Goal: Task Accomplishment & Management: Use online tool/utility

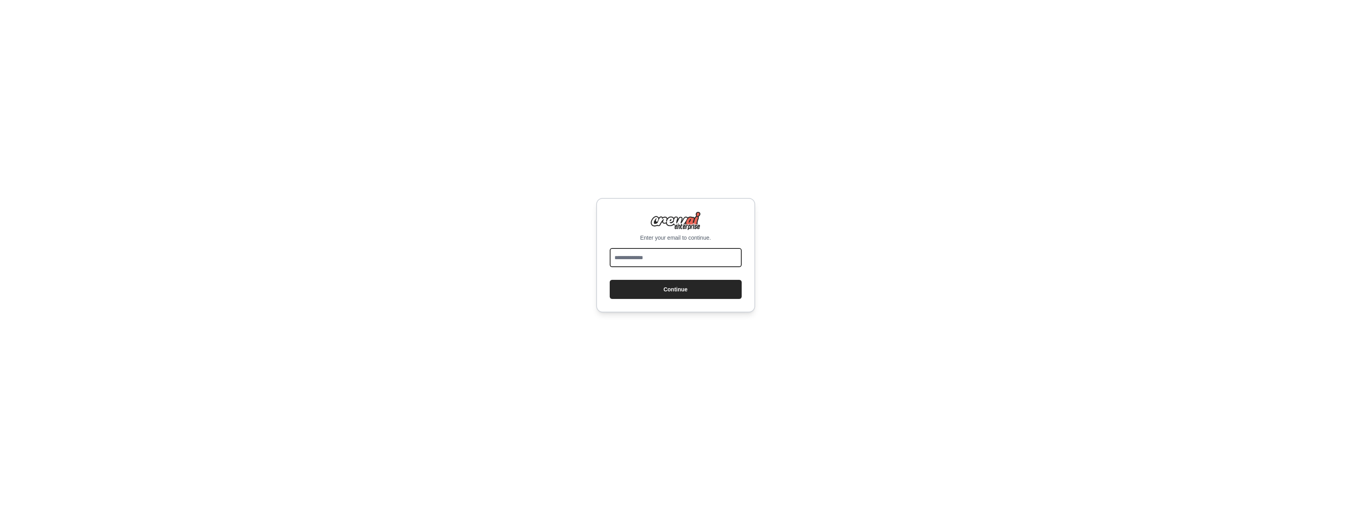
click at [637, 258] on input "email" at bounding box center [676, 257] width 132 height 19
type input "**********"
click at [677, 291] on button "Continue" at bounding box center [676, 289] width 132 height 19
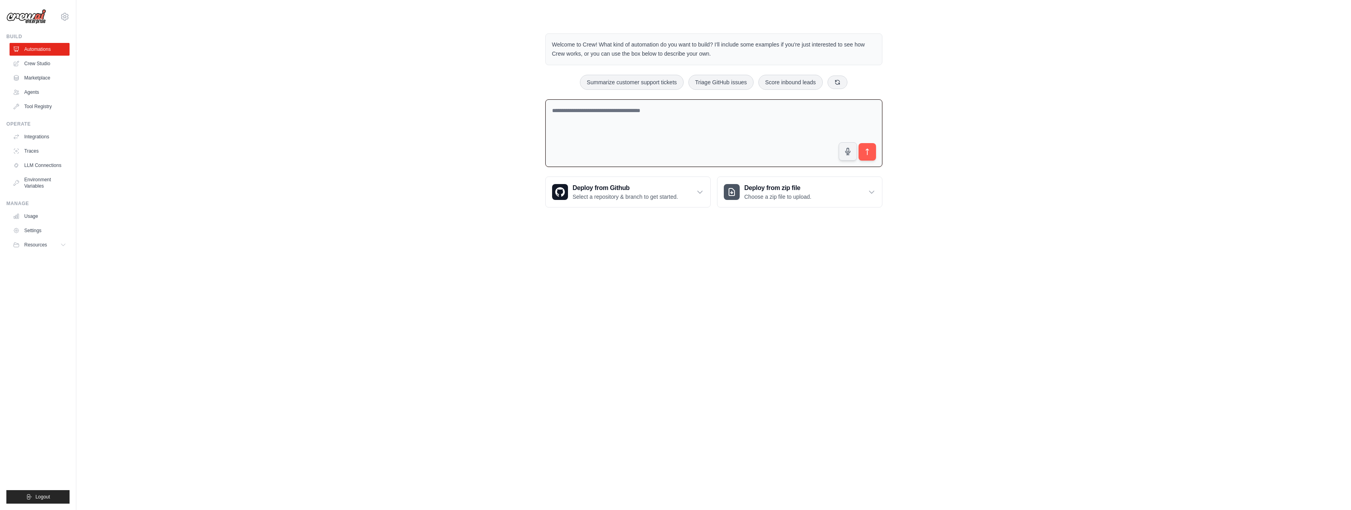
click at [609, 103] on textarea at bounding box center [713, 133] width 337 height 68
type textarea "**********"
click at [871, 159] on button "submit" at bounding box center [867, 152] width 18 height 18
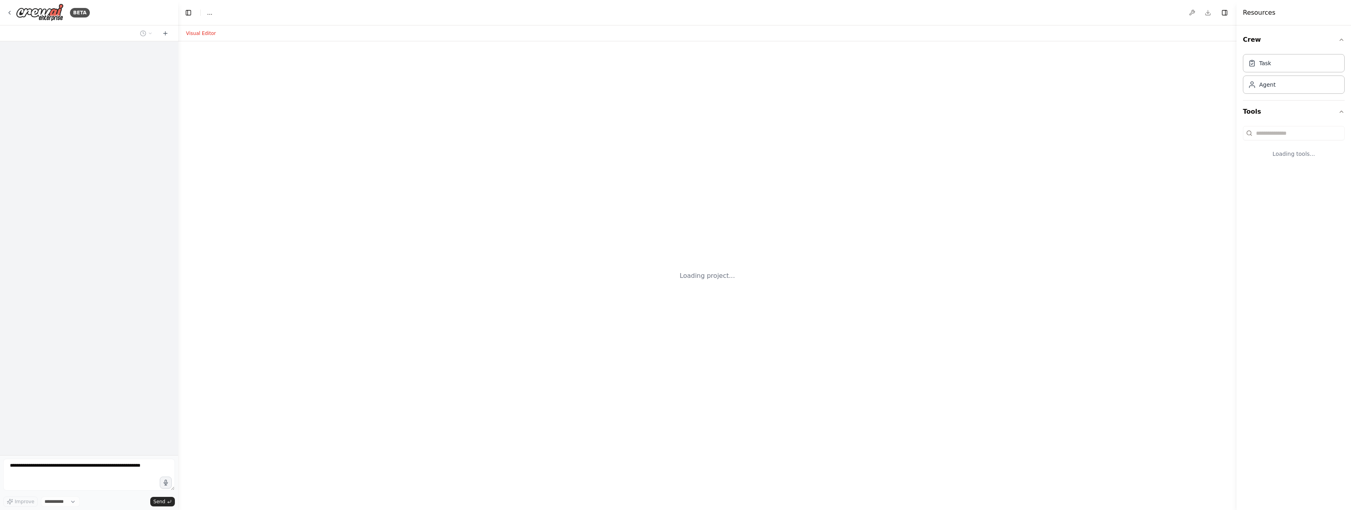
select select "****"
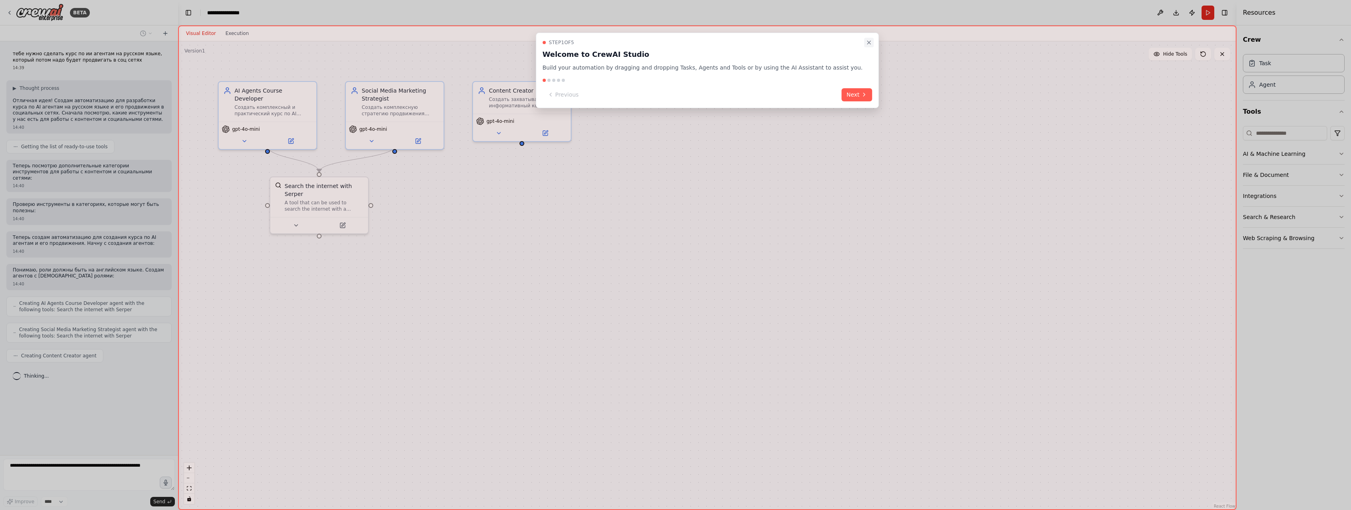
click at [866, 43] on icon "Close walkthrough" at bounding box center [869, 42] width 6 height 6
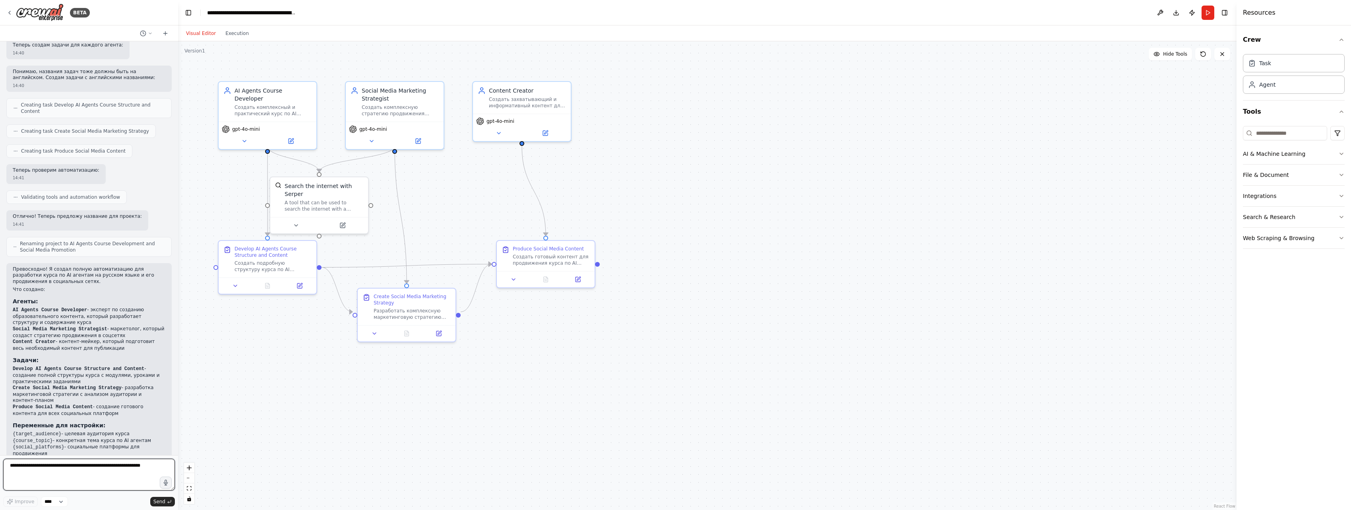
scroll to position [336, 0]
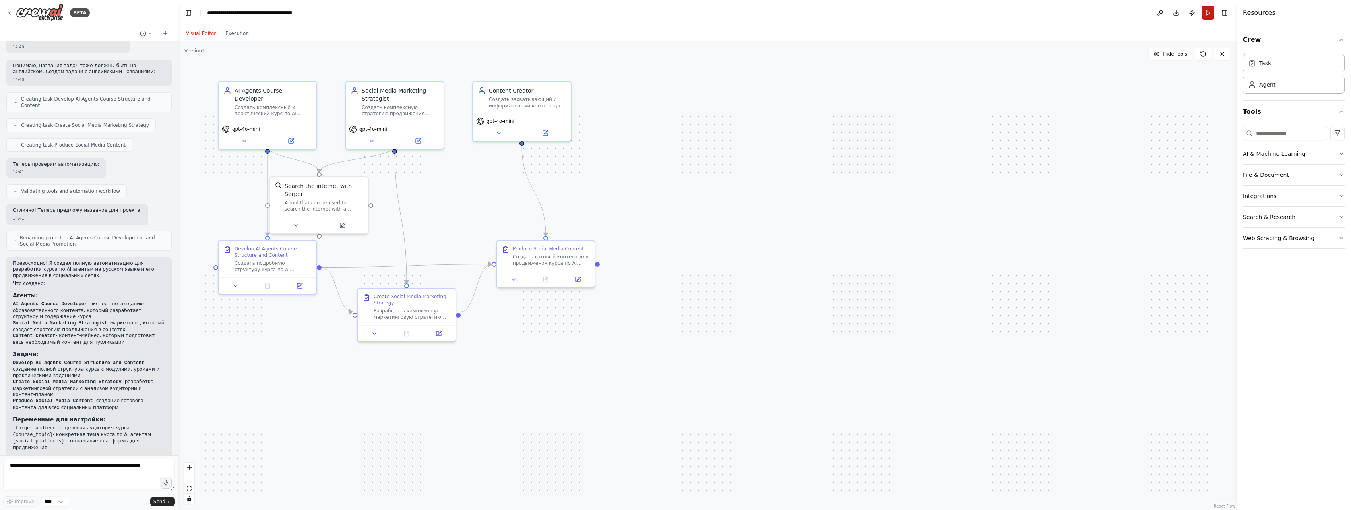
click at [1206, 14] on button "Run" at bounding box center [1207, 13] width 13 height 14
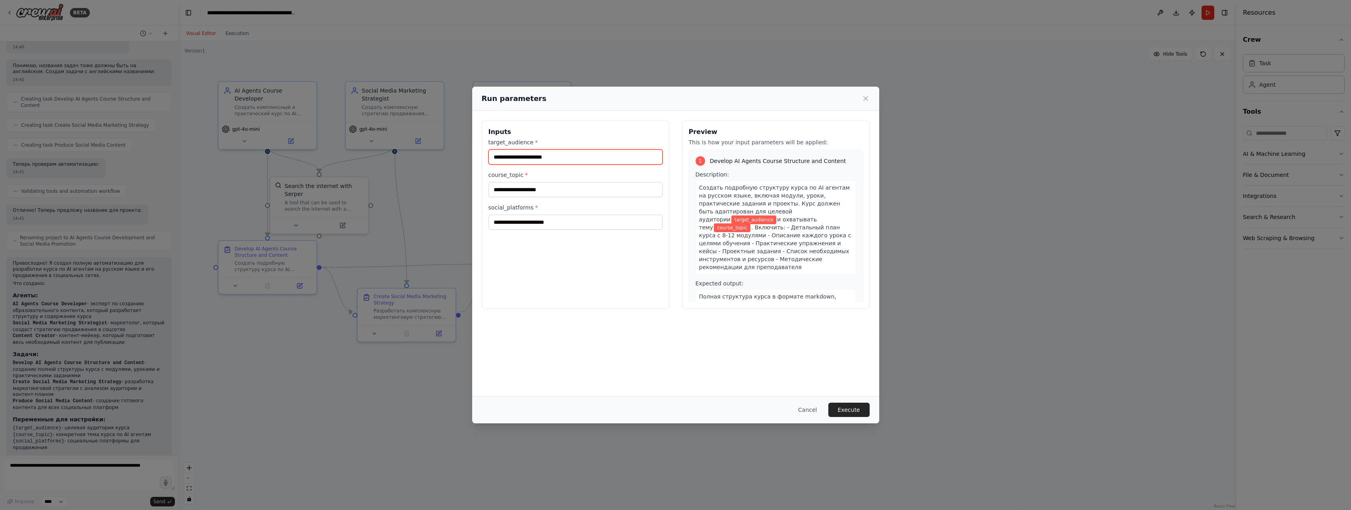
click at [549, 160] on input "target_audience *" at bounding box center [575, 156] width 174 height 15
paste input "**********"
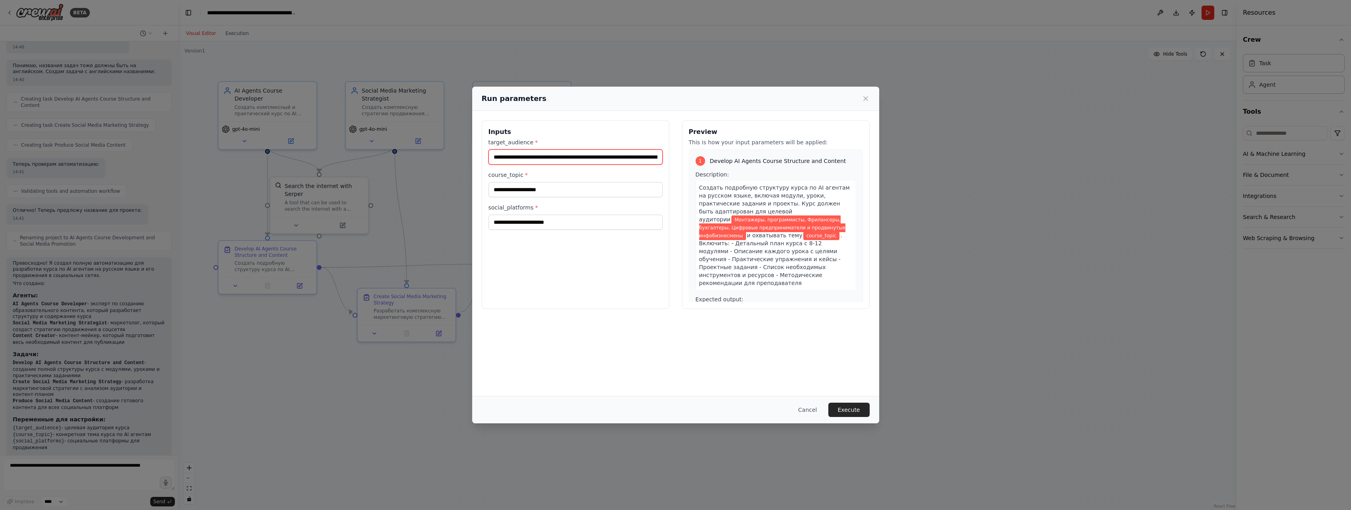
scroll to position [0, 116]
drag, startPoint x: 616, startPoint y: 156, endPoint x: 583, endPoint y: 157, distance: 33.0
click at [583, 157] on input "**********" at bounding box center [575, 156] width 174 height 15
drag, startPoint x: 629, startPoint y: 157, endPoint x: 686, endPoint y: 156, distance: 57.2
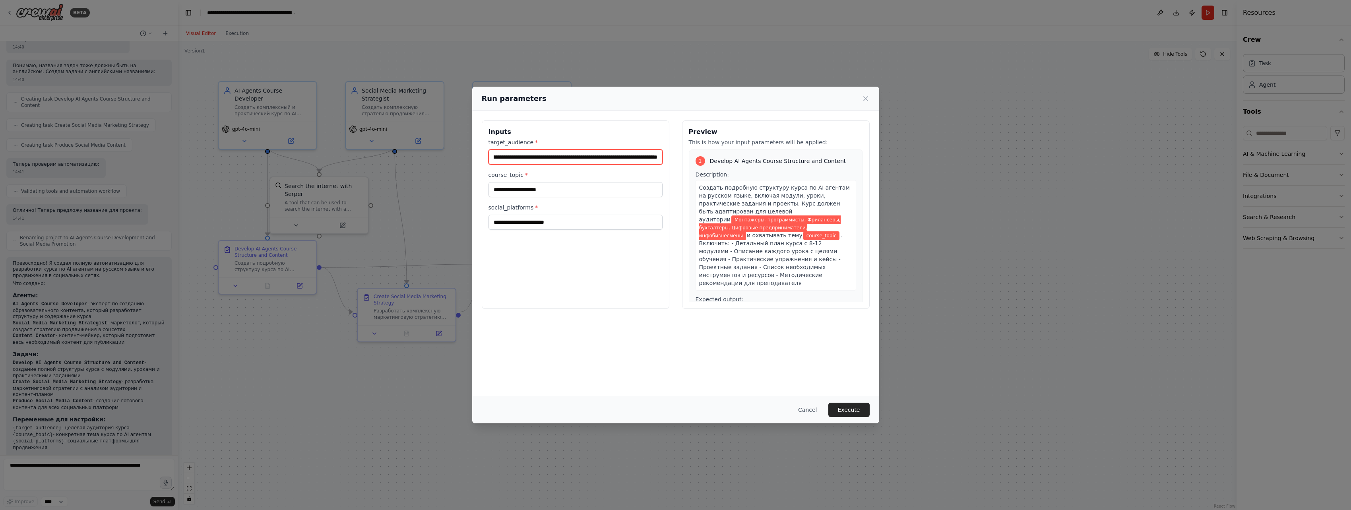
click at [686, 156] on div "**********" at bounding box center [676, 214] width 388 height 188
click at [656, 156] on input "**********" at bounding box center [575, 156] width 174 height 15
type input "**********"
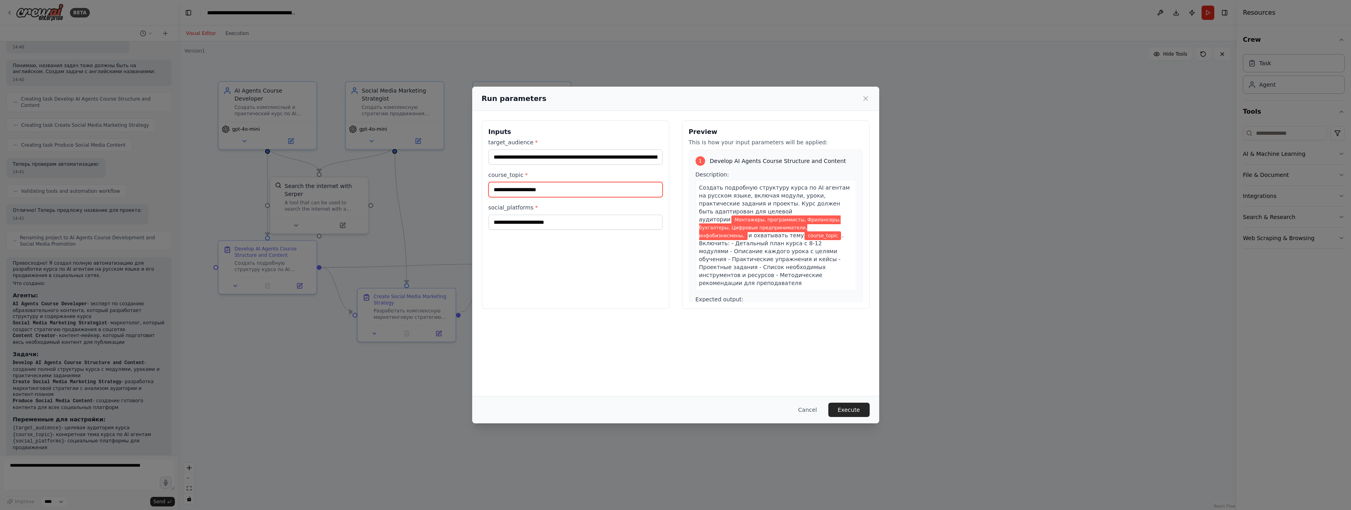
click at [513, 191] on input "course_topic *" at bounding box center [575, 189] width 174 height 15
type input "**********"
click at [510, 227] on input "social_platforms *" at bounding box center [575, 222] width 174 height 15
type input "*"
type input "**********"
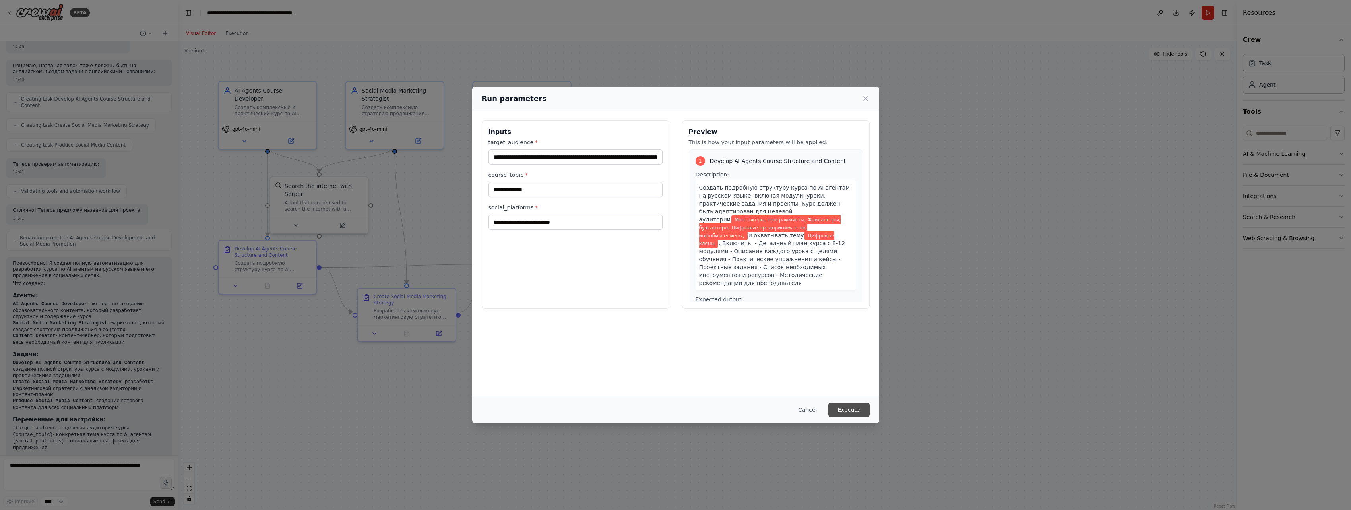
click at [855, 409] on button "Execute" at bounding box center [848, 410] width 41 height 14
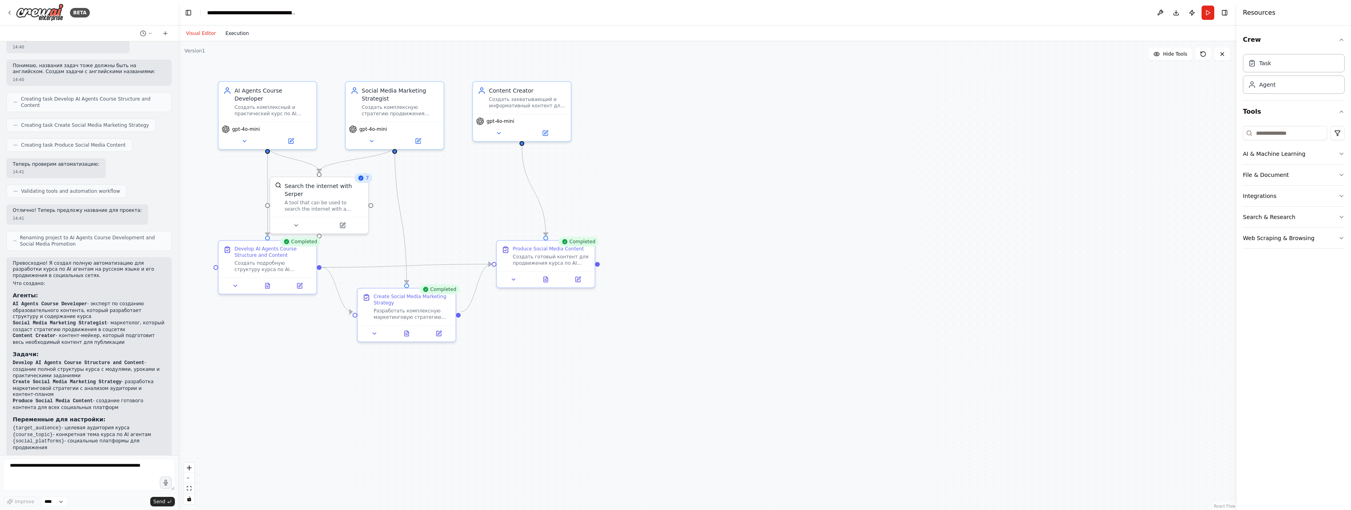
click at [232, 32] on button "Execution" at bounding box center [237, 34] width 33 height 10
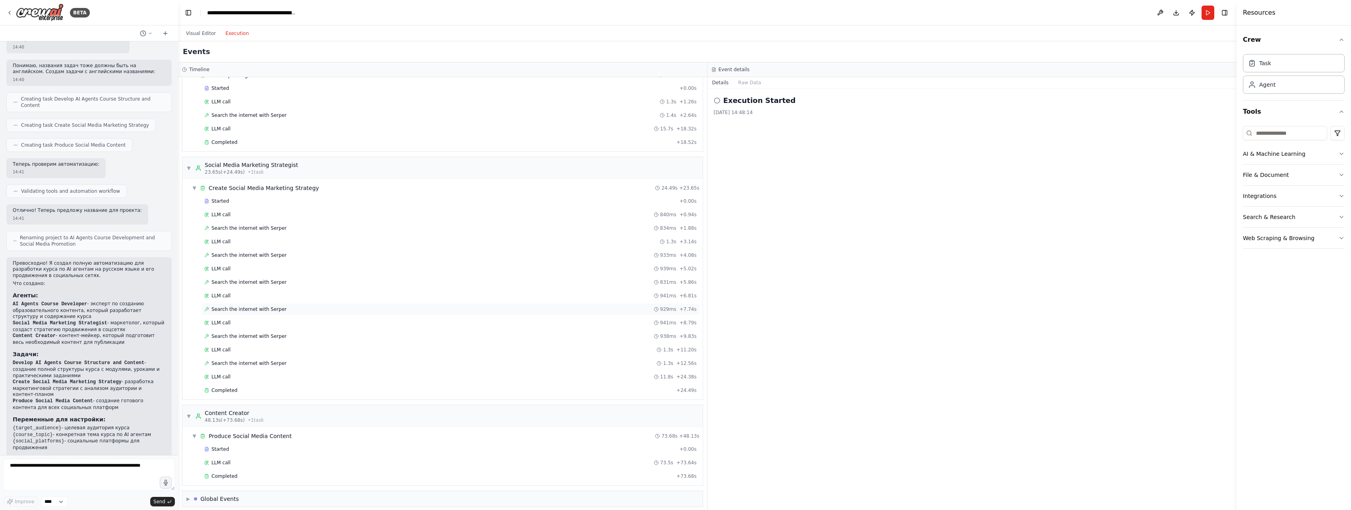
scroll to position [43, 0]
click at [1326, 154] on button "AI & Machine Learning" at bounding box center [1294, 153] width 102 height 21
click at [1339, 151] on icon "button" at bounding box center [1341, 154] width 6 height 6
click at [188, 490] on span "▶" at bounding box center [188, 493] width 4 height 6
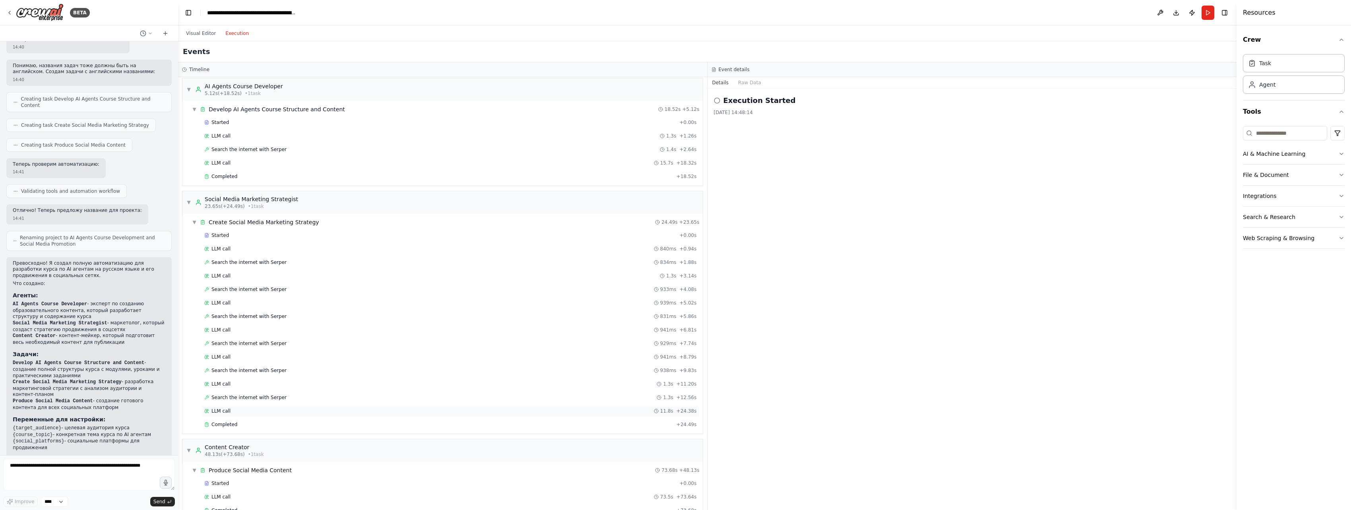
scroll to position [0, 0]
click at [716, 101] on icon at bounding box center [717, 100] width 6 height 6
click at [744, 84] on button "Raw Data" at bounding box center [749, 82] width 33 height 11
click at [714, 81] on button "Details" at bounding box center [720, 82] width 26 height 11
click at [201, 33] on button "Visual Editor" at bounding box center [200, 34] width 39 height 10
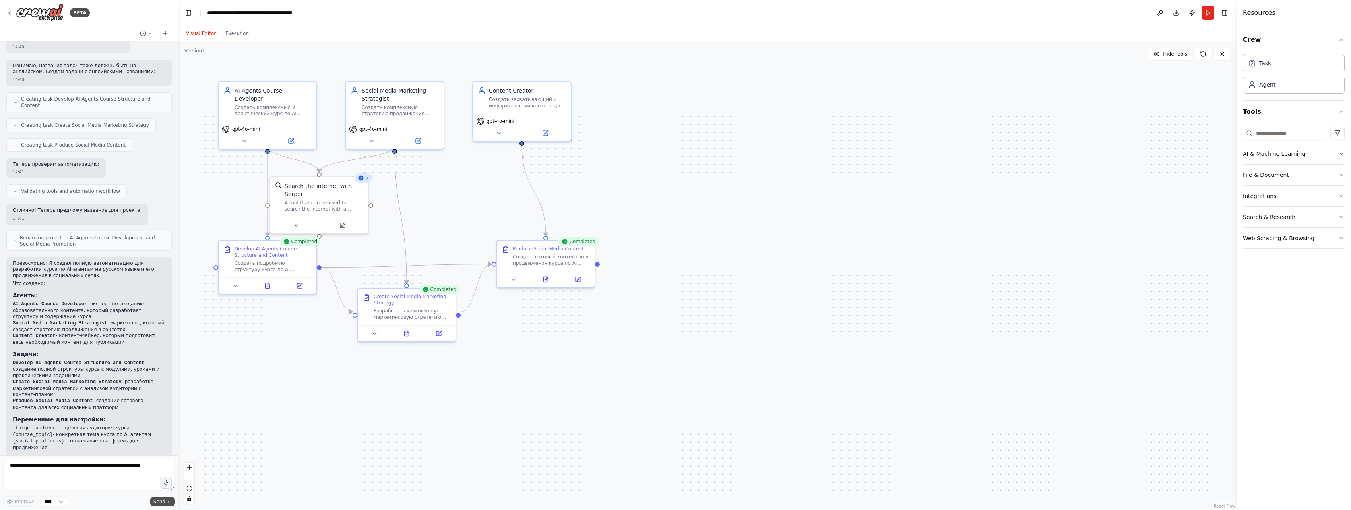
click at [164, 499] on span "Send" at bounding box center [159, 501] width 12 height 6
click at [161, 499] on span "Send" at bounding box center [159, 501] width 12 height 6
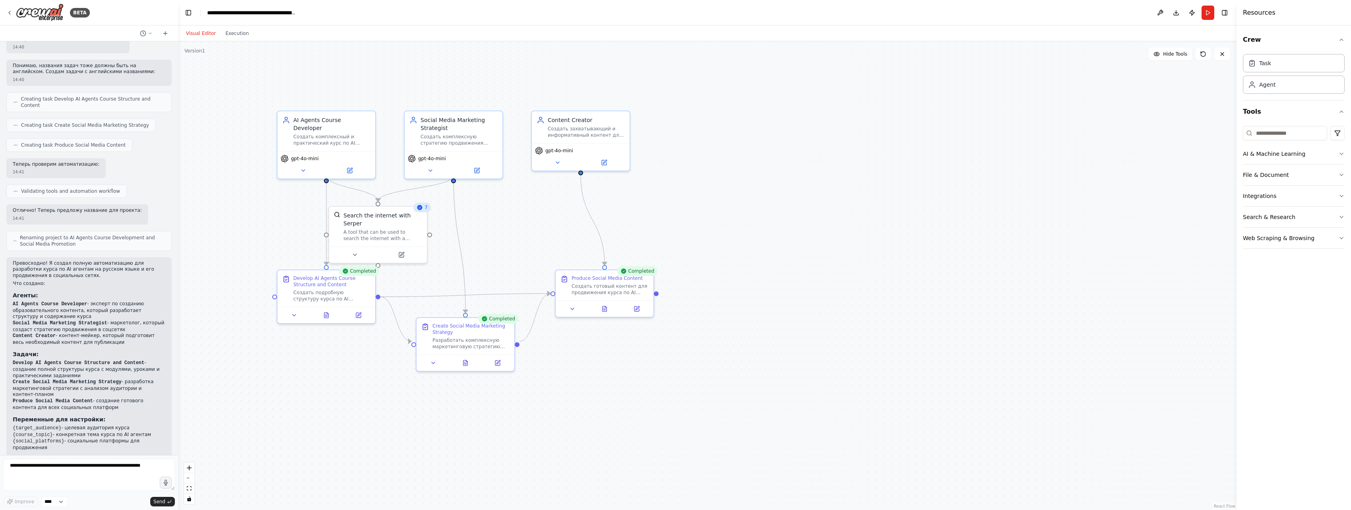
drag, startPoint x: 307, startPoint y: 467, endPoint x: 368, endPoint y: 497, distance: 67.7
click at [365, 498] on div ".deletable-edge-delete-btn { width: 20px; height: 20px; border: 0px solid #ffff…" at bounding box center [707, 275] width 1058 height 469
click at [430, 358] on icon at bounding box center [432, 361] width 6 height 6
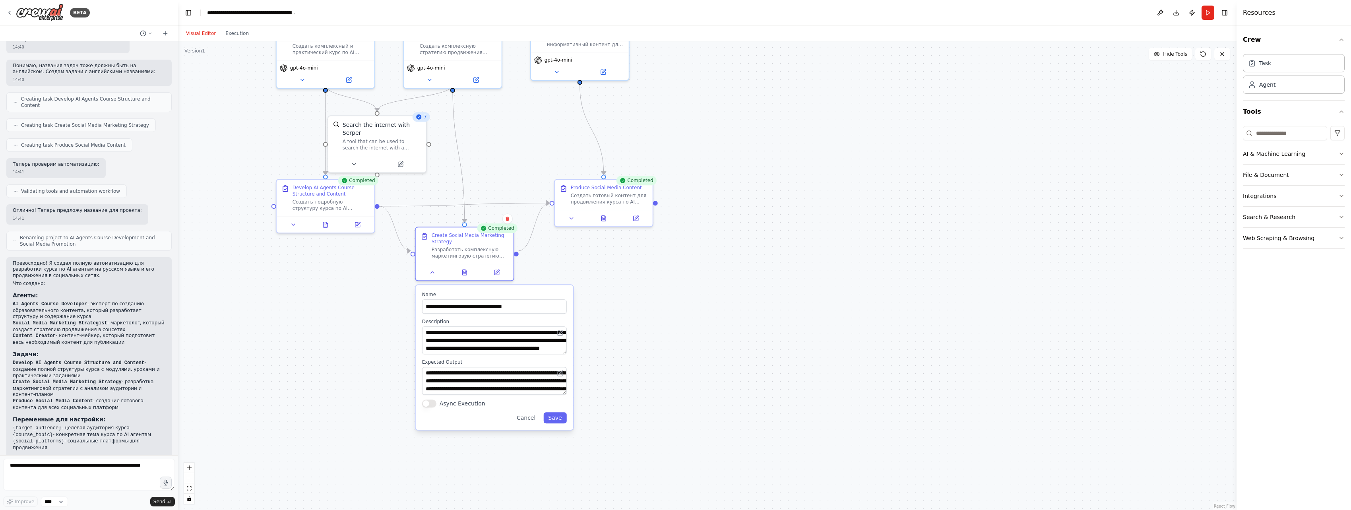
drag, startPoint x: 693, startPoint y: 425, endPoint x: 696, endPoint y: 327, distance: 97.8
click at [696, 327] on div ".deletable-edge-delete-btn { width: 20px; height: 20px; border: 0px solid #ffff…" at bounding box center [707, 275] width 1058 height 469
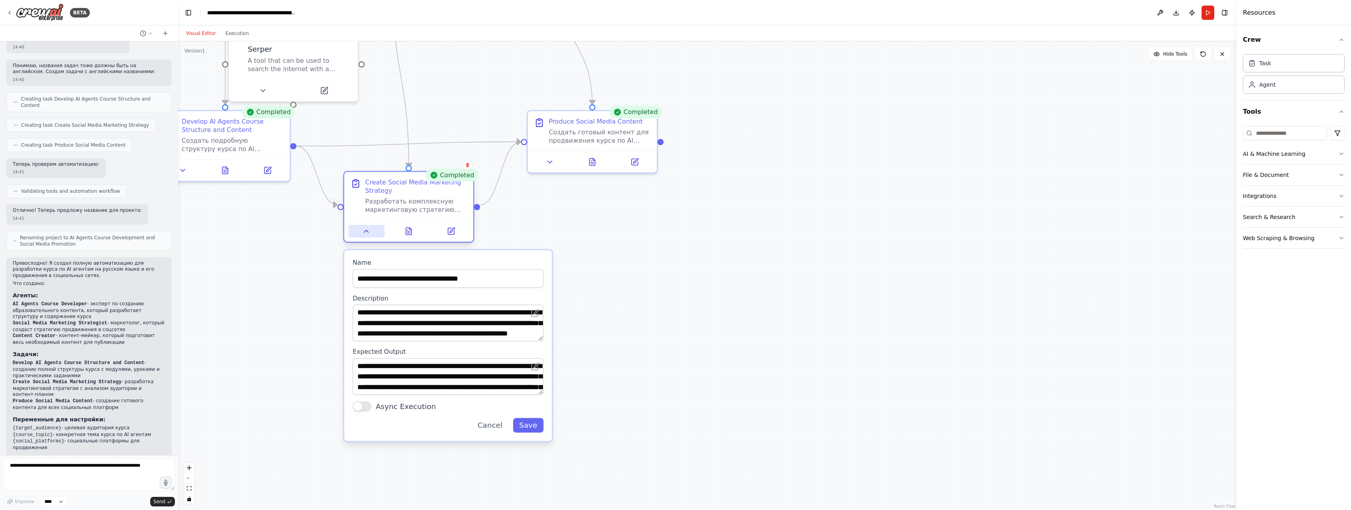
click at [365, 229] on button at bounding box center [367, 231] width 36 height 13
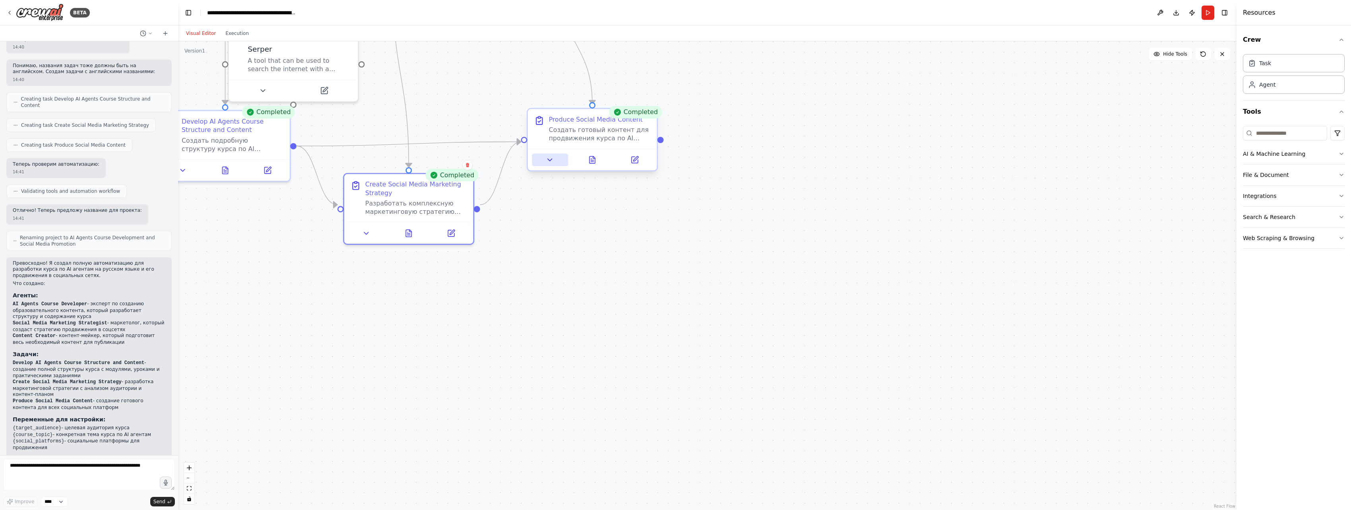
click at [549, 164] on icon at bounding box center [550, 160] width 8 height 8
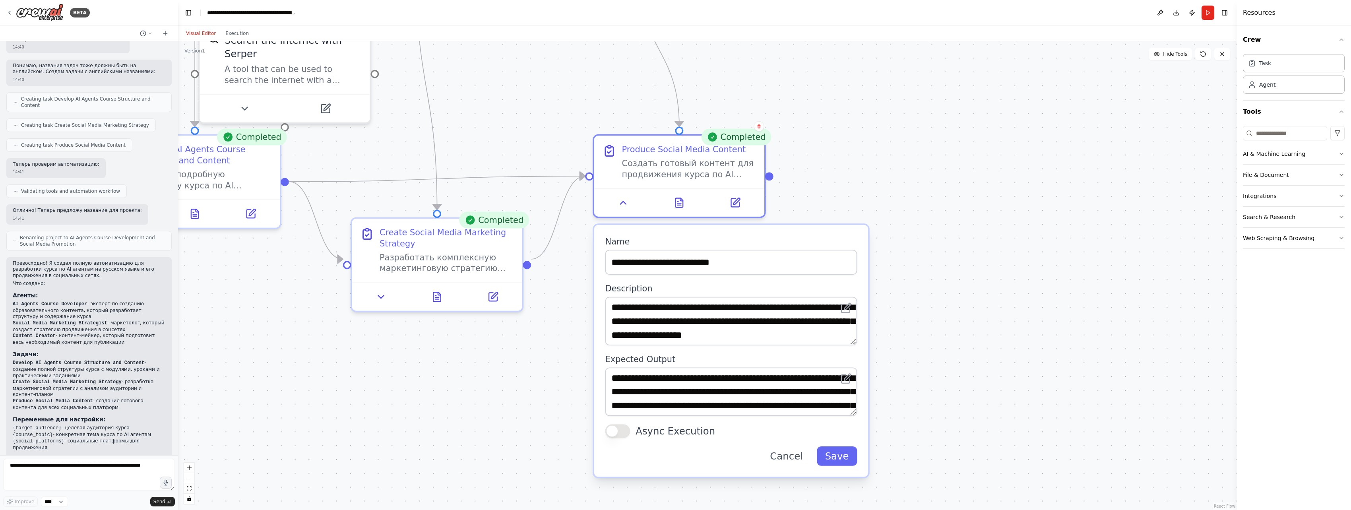
drag, startPoint x: 908, startPoint y: 189, endPoint x: 1027, endPoint y: 273, distance: 145.7
click at [1027, 273] on div ".deletable-edge-delete-btn { width: 20px; height: 20px; border: 0px solid #ffff…" at bounding box center [707, 275] width 1058 height 469
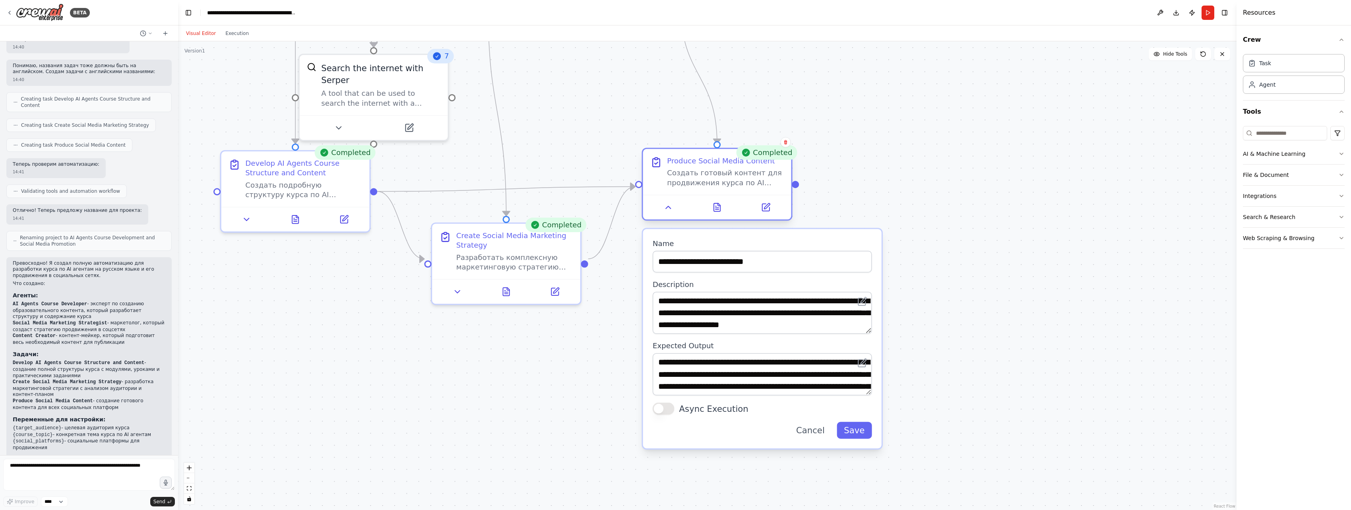
click at [669, 217] on div at bounding box center [717, 207] width 148 height 25
click at [664, 209] on icon at bounding box center [669, 208] width 10 height 10
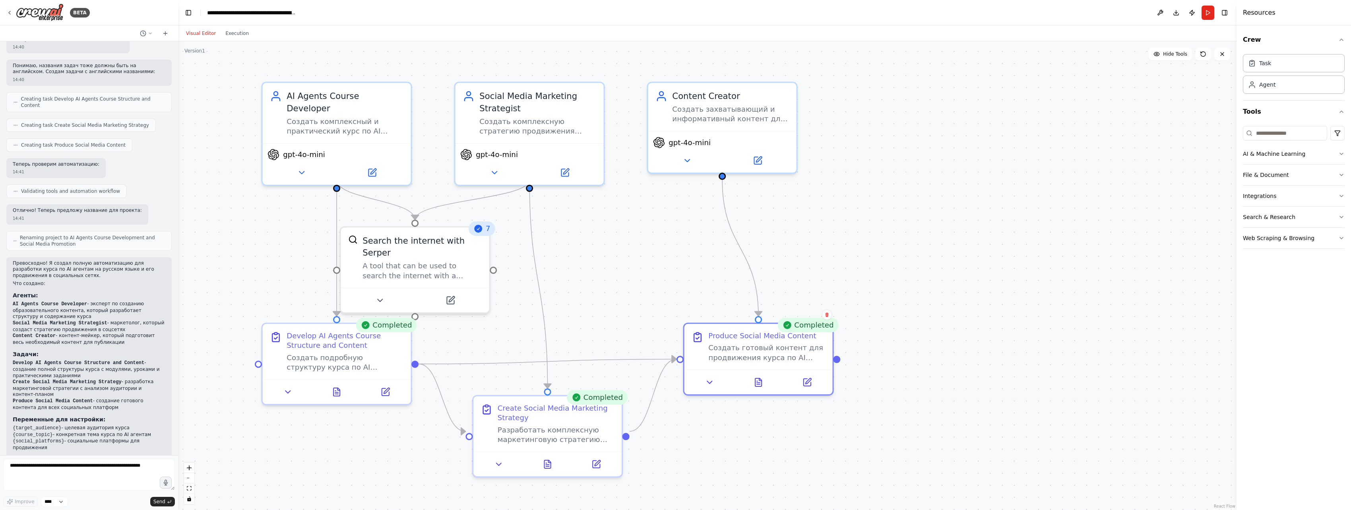
drag, startPoint x: 976, startPoint y: 129, endPoint x: 1020, endPoint y: 294, distance: 170.6
click at [1020, 295] on div ".deletable-edge-delete-btn { width: 20px; height: 20px; border: 0px solid #ffff…" at bounding box center [707, 275] width 1058 height 469
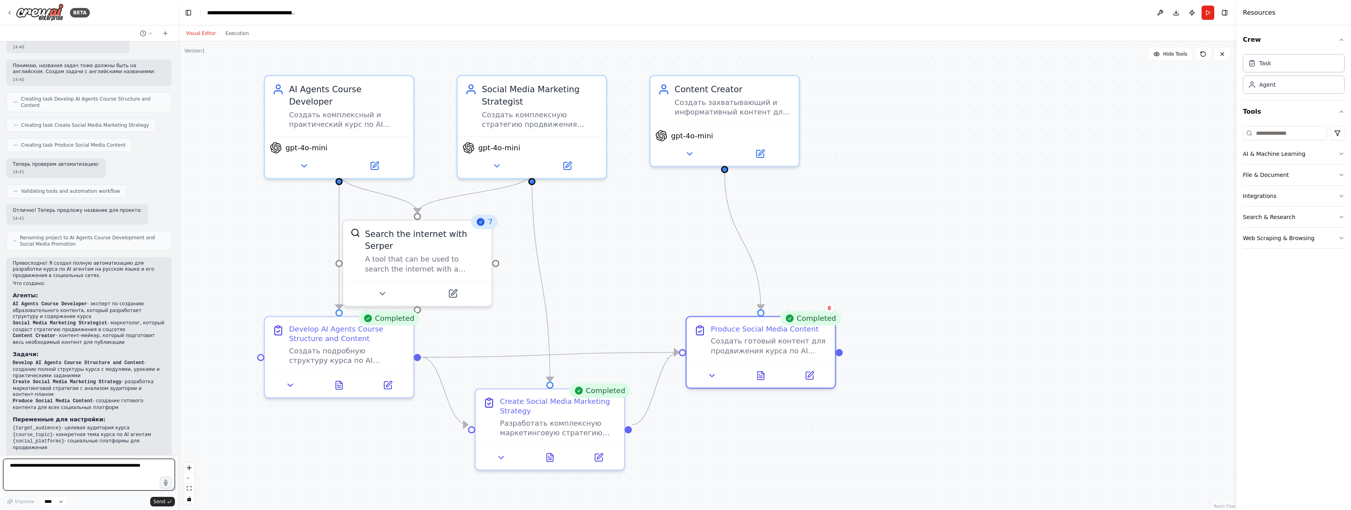
click at [56, 470] on textarea at bounding box center [89, 475] width 172 height 32
type textarea "**********"
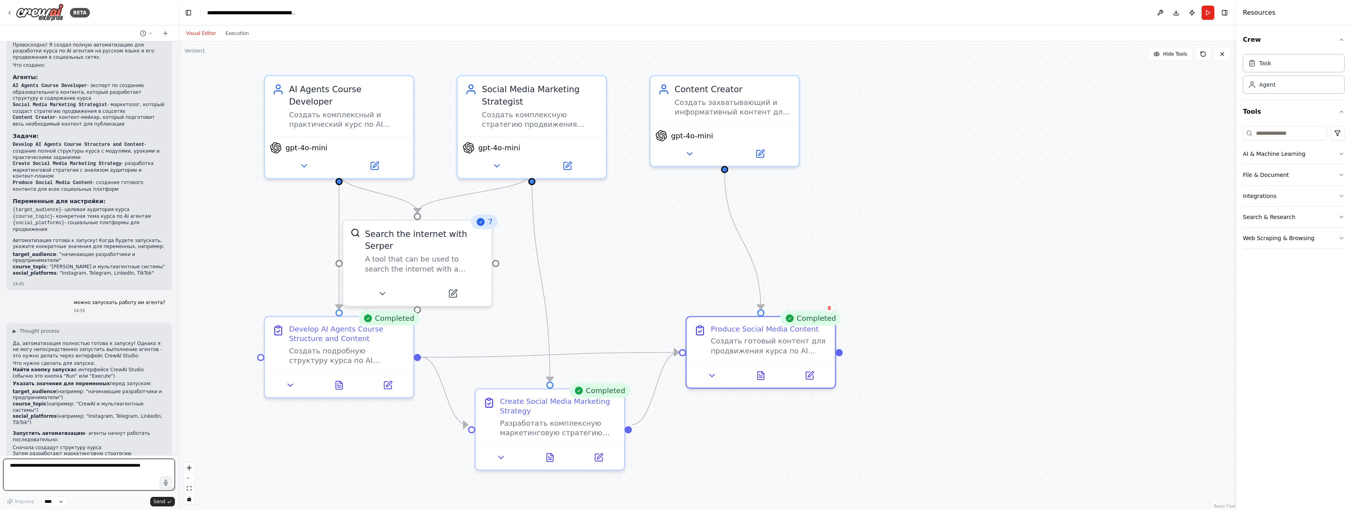
scroll to position [560, 0]
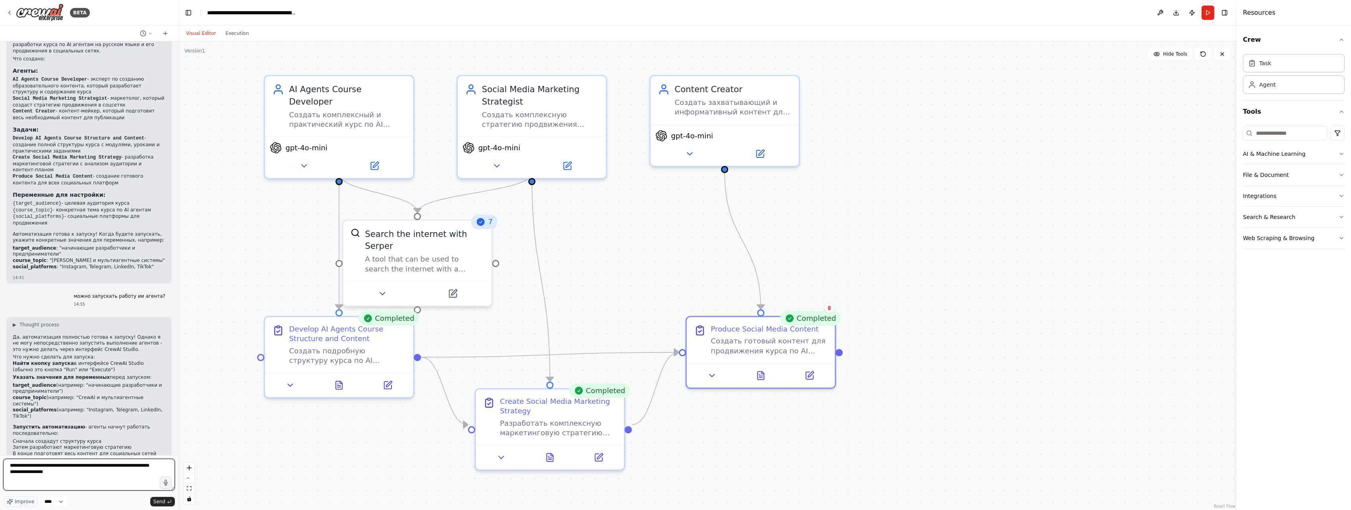
type textarea "**********"
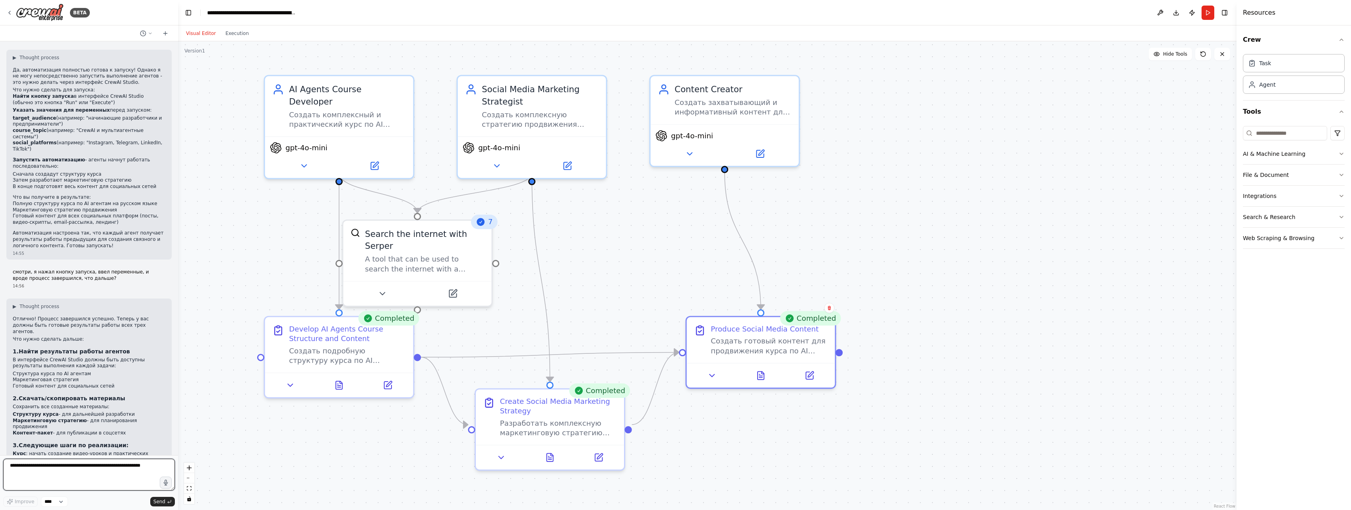
scroll to position [833, 0]
drag, startPoint x: 1224, startPoint y: 12, endPoint x: 1254, endPoint y: 11, distance: 29.8
click at [1254, 11] on h4 "Resources" at bounding box center [1259, 13] width 33 height 10
click at [1071, 10] on header "**********" at bounding box center [707, 12] width 1058 height 25
click at [1222, 15] on button "Toggle Right Sidebar" at bounding box center [1224, 12] width 11 height 11
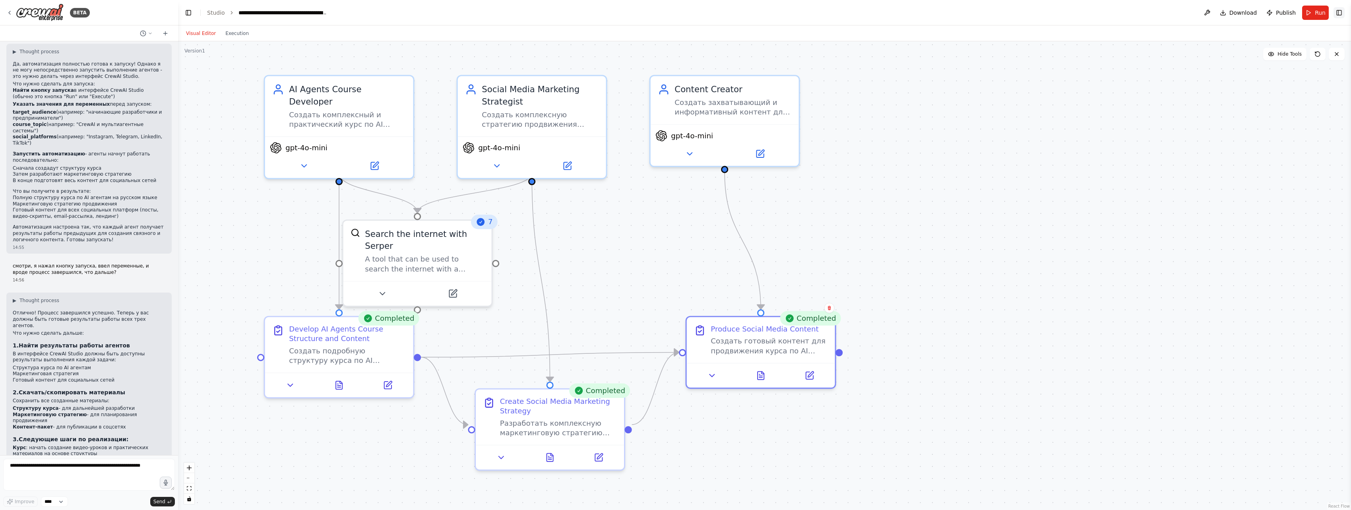
click at [1338, 15] on button "Toggle Right Sidebar" at bounding box center [1338, 12] width 11 height 11
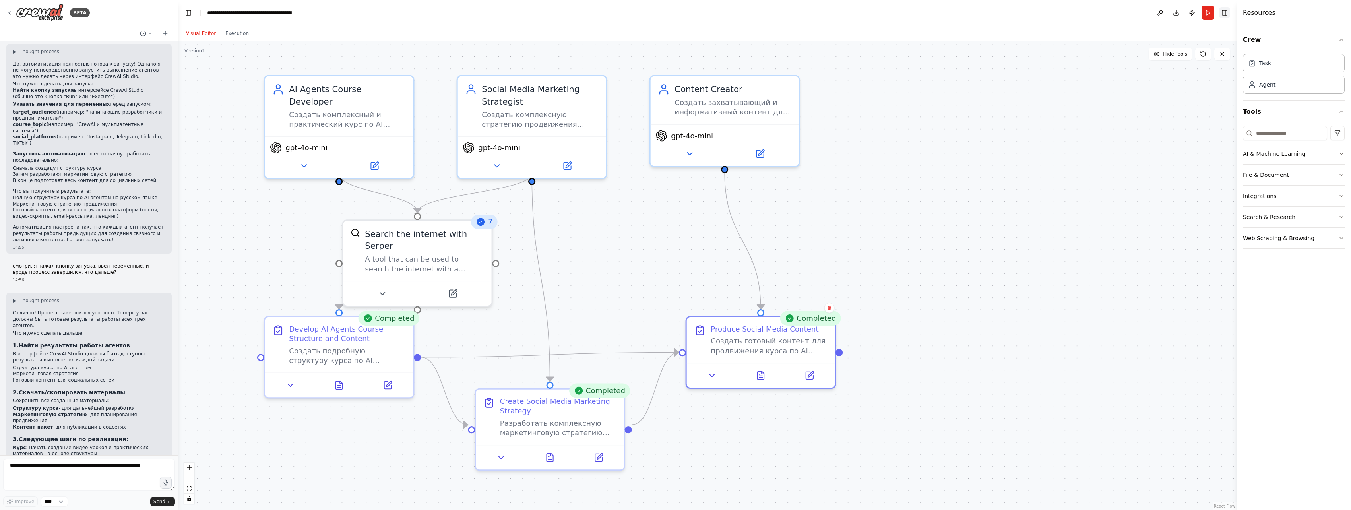
click at [1224, 12] on button "Toggle Right Sidebar" at bounding box center [1224, 12] width 11 height 11
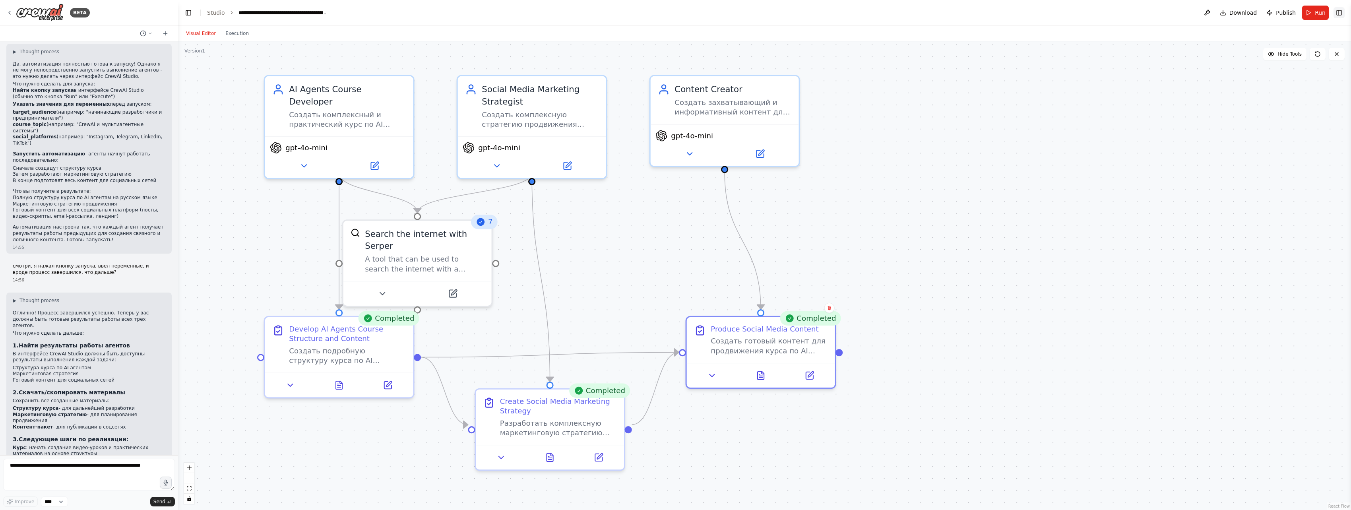
click at [1336, 11] on button "Toggle Right Sidebar" at bounding box center [1338, 12] width 11 height 11
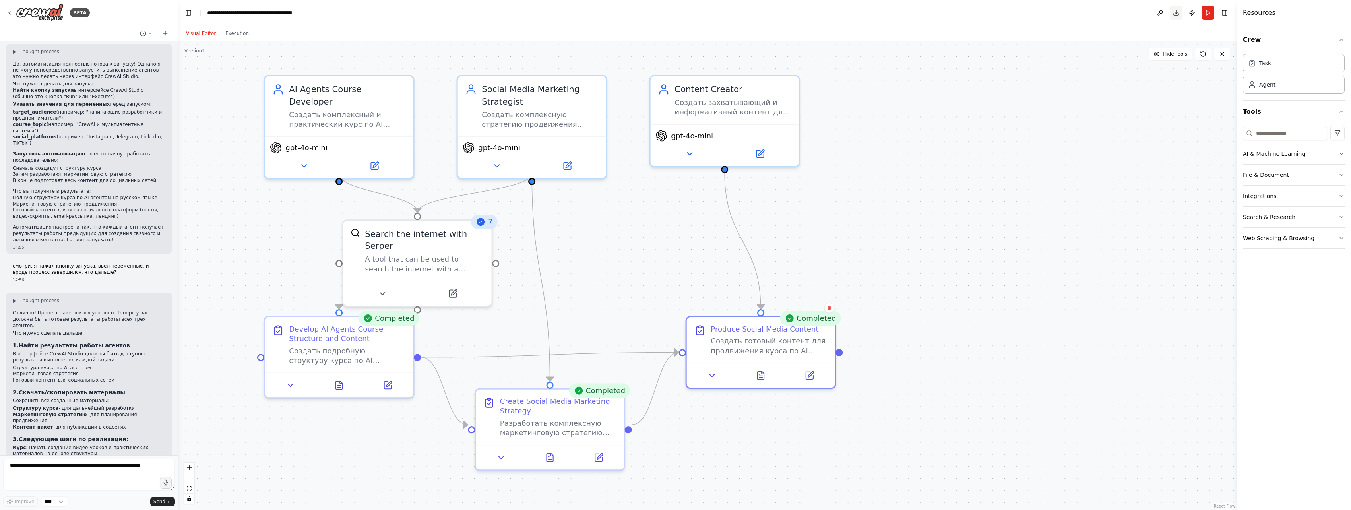
click at [1174, 13] on button "Download" at bounding box center [1176, 13] width 13 height 14
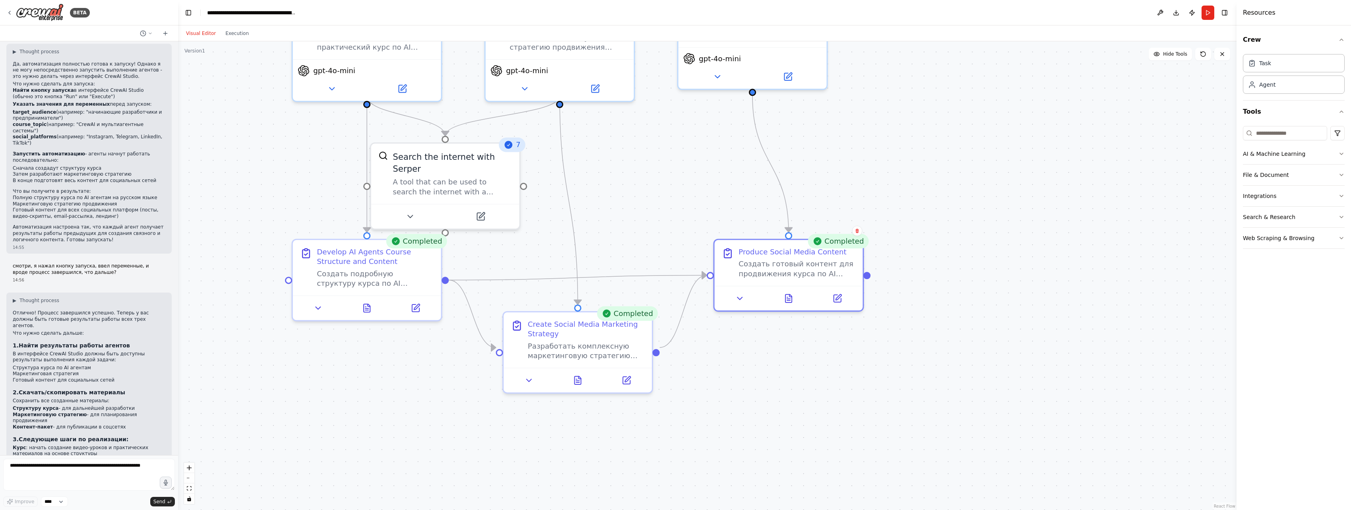
drag, startPoint x: 956, startPoint y: 327, endPoint x: 984, endPoint y: 250, distance: 82.0
click at [984, 250] on div ".deletable-edge-delete-btn { width: 20px; height: 20px; border: 0px solid #ffff…" at bounding box center [707, 275] width 1058 height 469
click at [62, 459] on textarea at bounding box center [89, 475] width 172 height 32
type textarea "**********"
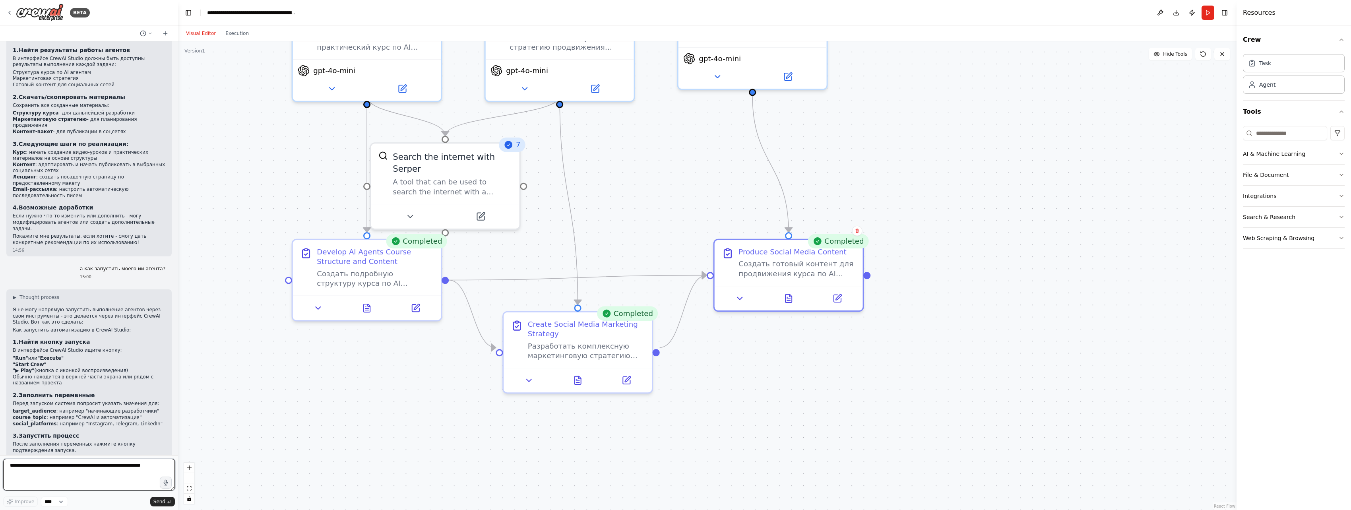
scroll to position [1135, 0]
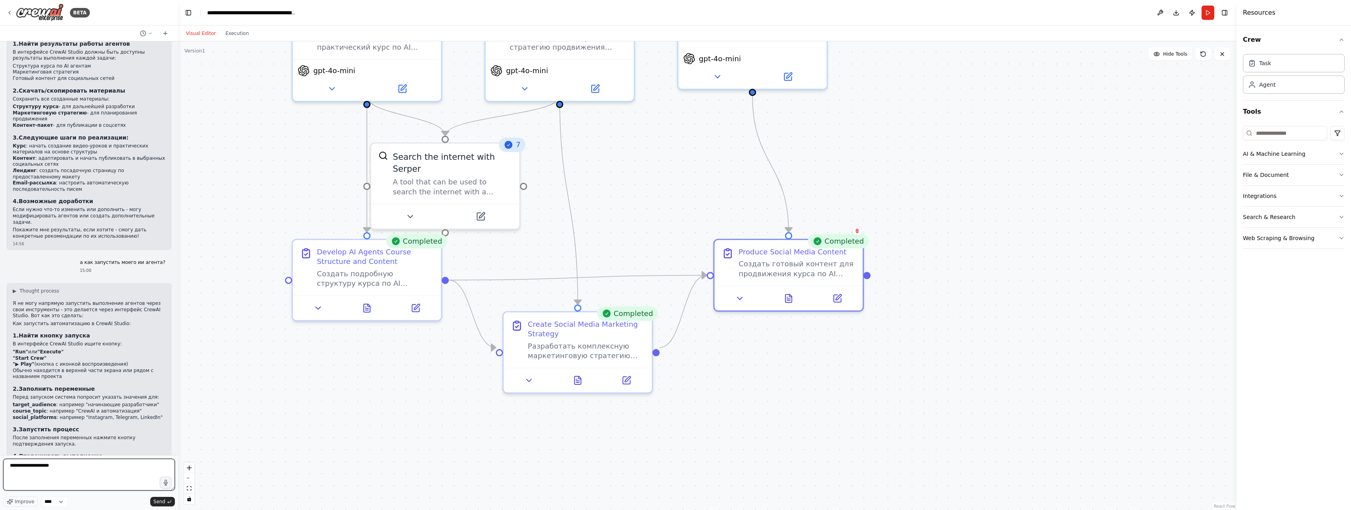
type textarea "**********"
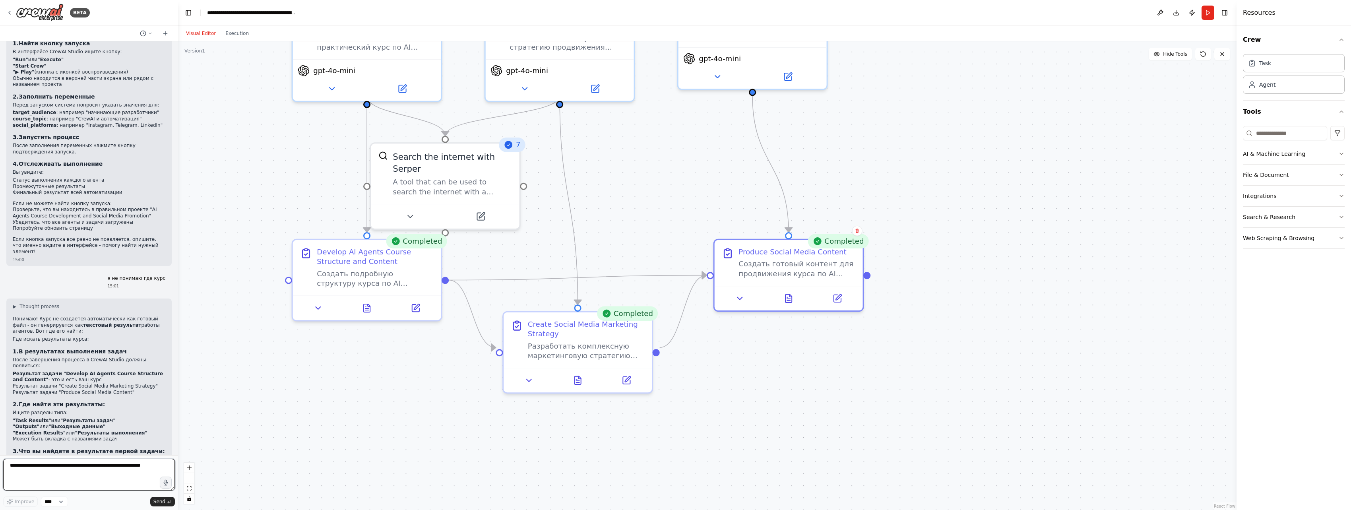
scroll to position [1435, 0]
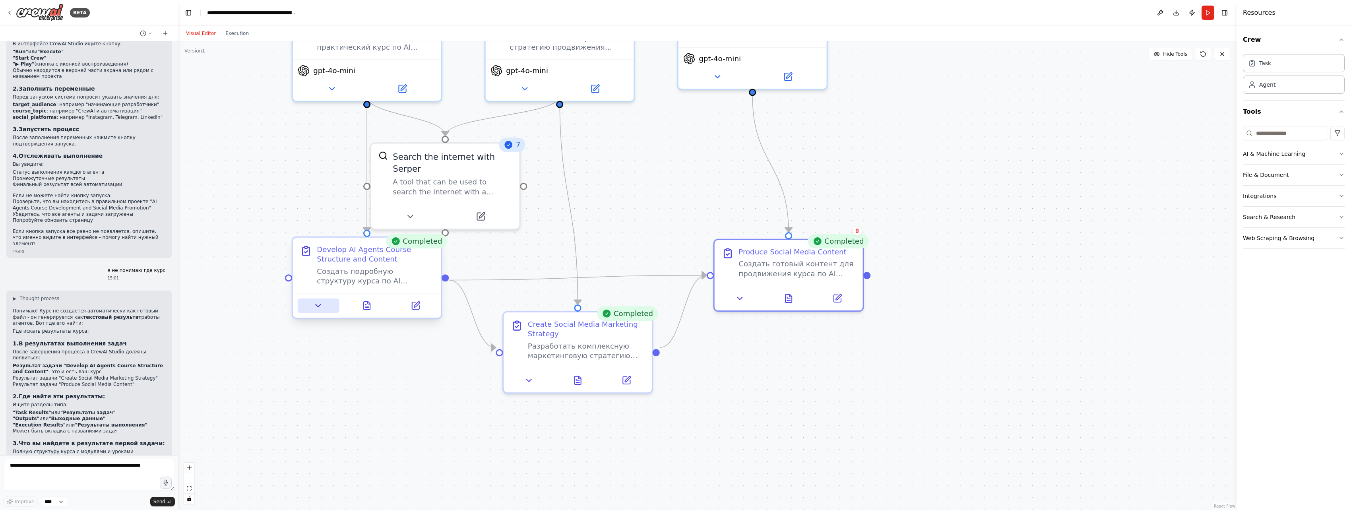
click at [329, 308] on button at bounding box center [318, 305] width 41 height 14
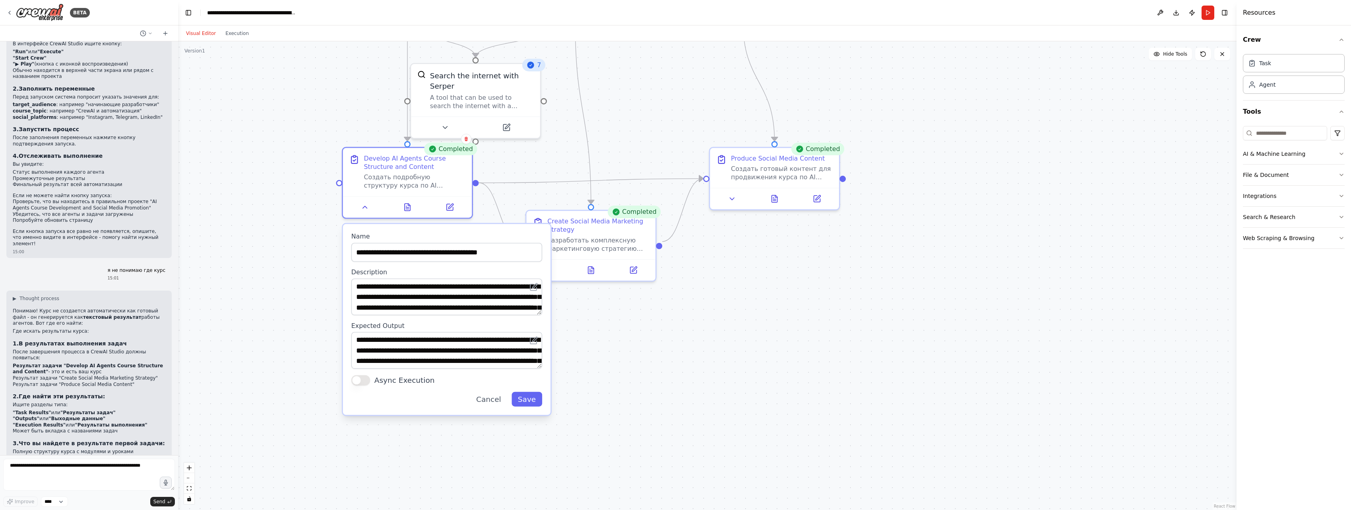
drag, startPoint x: 637, startPoint y: 452, endPoint x: 663, endPoint y: 341, distance: 113.8
click at [663, 341] on div ".deletable-edge-delete-btn { width: 20px; height: 20px; border: 0px solid #ffff…" at bounding box center [707, 275] width 1058 height 469
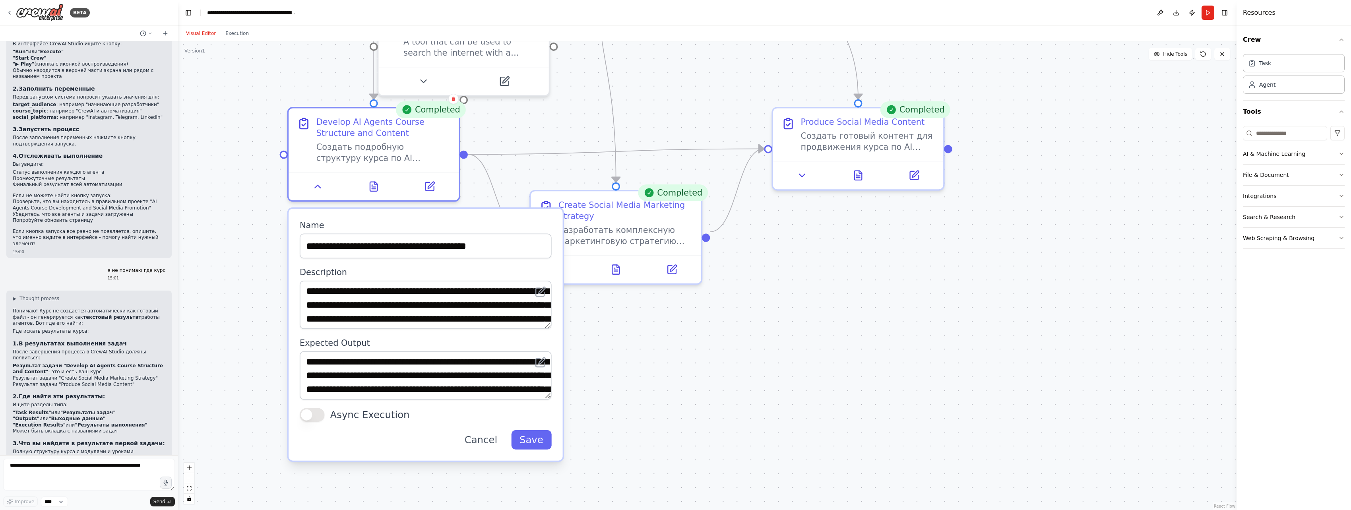
drag, startPoint x: 573, startPoint y: 358, endPoint x: 670, endPoint y: 397, distance: 104.4
click at [670, 397] on div ".deletable-edge-delete-btn { width: 20px; height: 20px; border: 0px solid #ffff…" at bounding box center [707, 275] width 1058 height 469
click at [307, 188] on button at bounding box center [318, 183] width 48 height 17
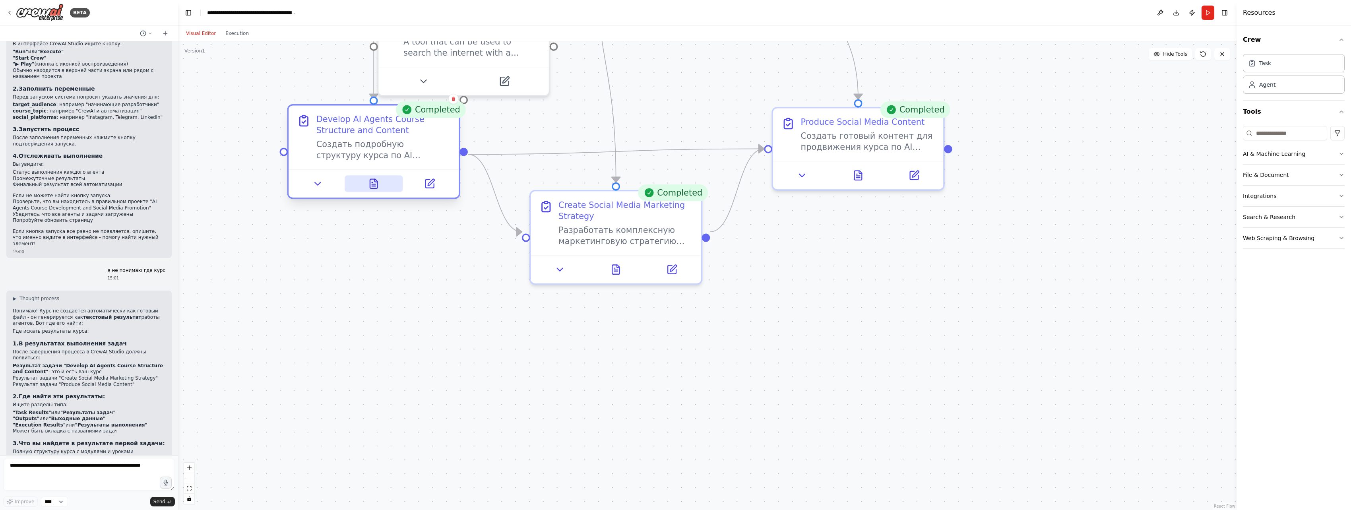
click at [369, 185] on icon at bounding box center [373, 183] width 11 height 11
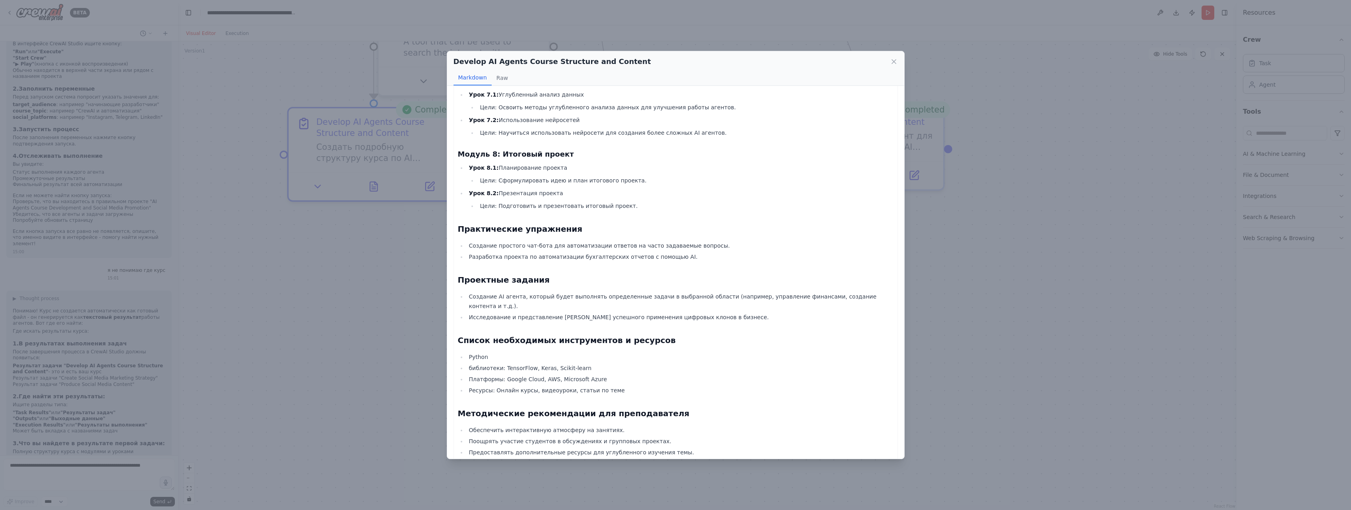
scroll to position [660, 0]
click at [964, 270] on div "Develop AI Agents Course Structure and Content Markdown Raw Курс "Цифровые клон…" at bounding box center [675, 255] width 1351 height 510
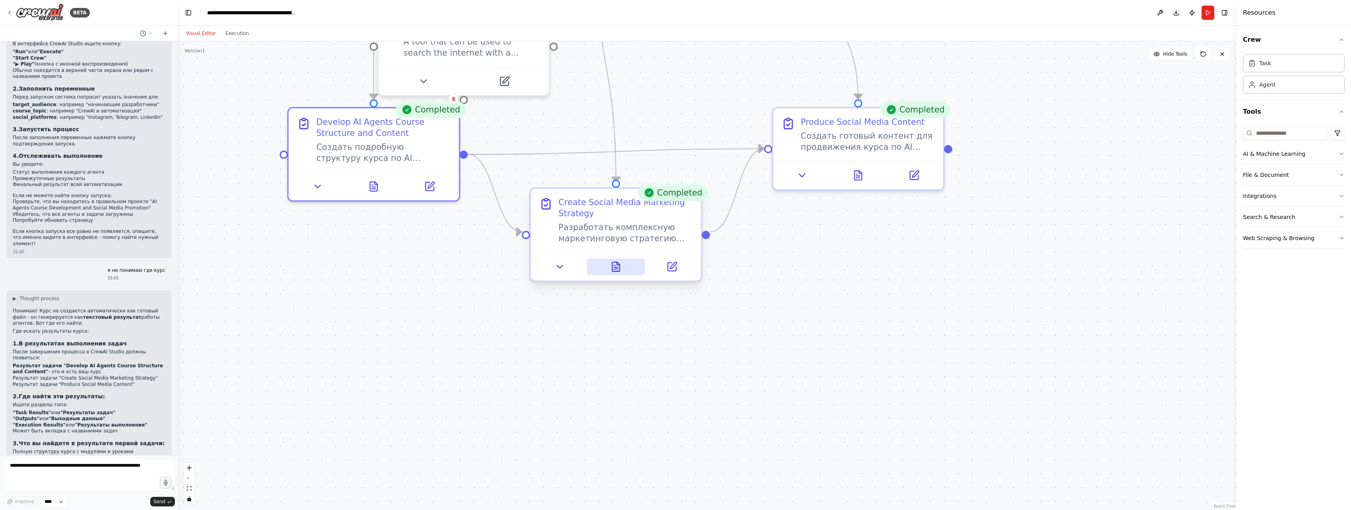
click at [607, 258] on button at bounding box center [616, 266] width 58 height 17
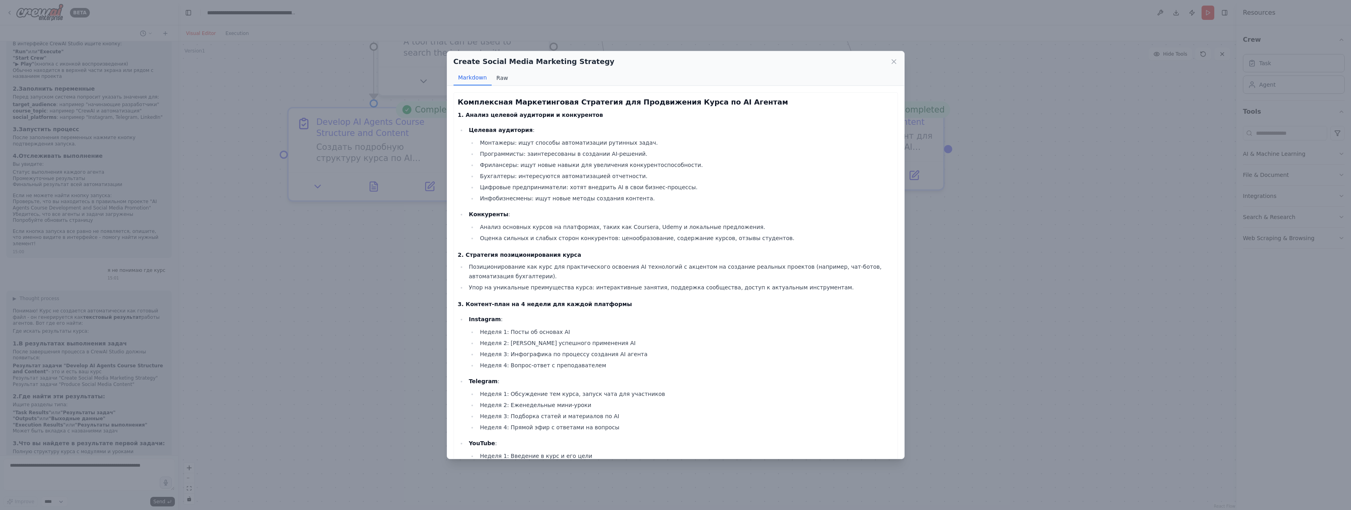
click at [495, 75] on button "Raw" at bounding box center [502, 77] width 21 height 15
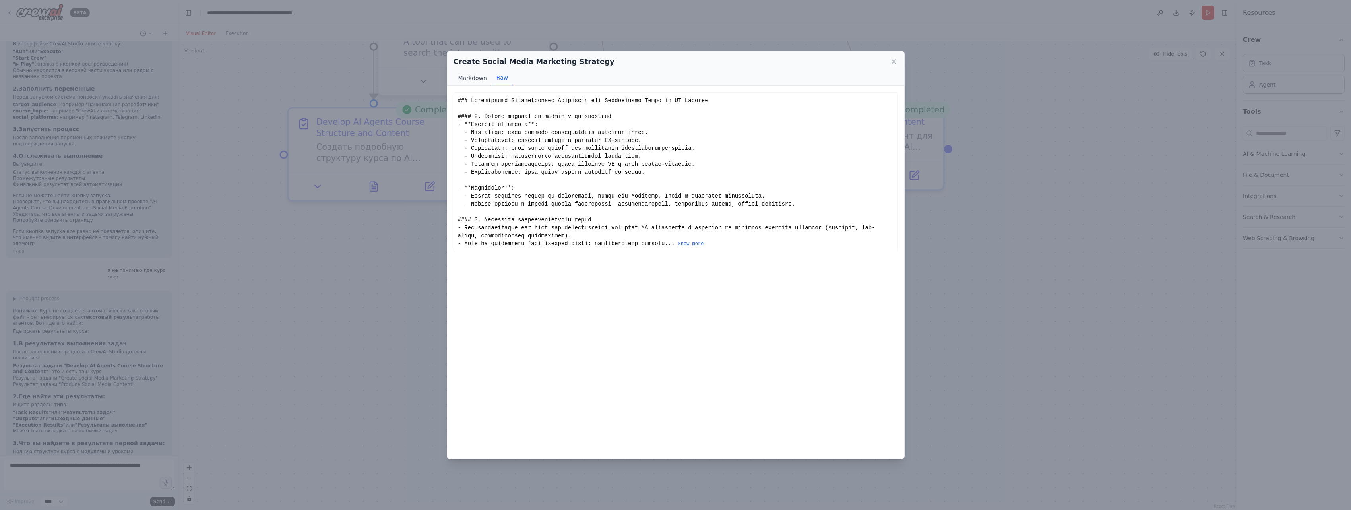
click at [464, 75] on button "Markdown" at bounding box center [472, 77] width 38 height 15
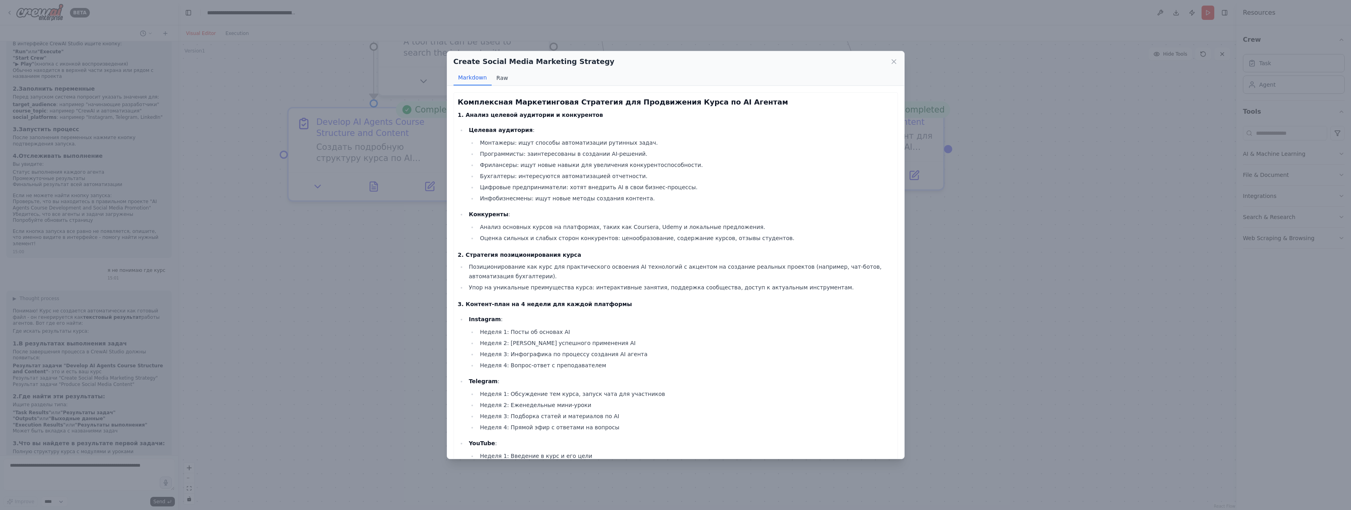
click at [496, 78] on button "Raw" at bounding box center [502, 77] width 21 height 15
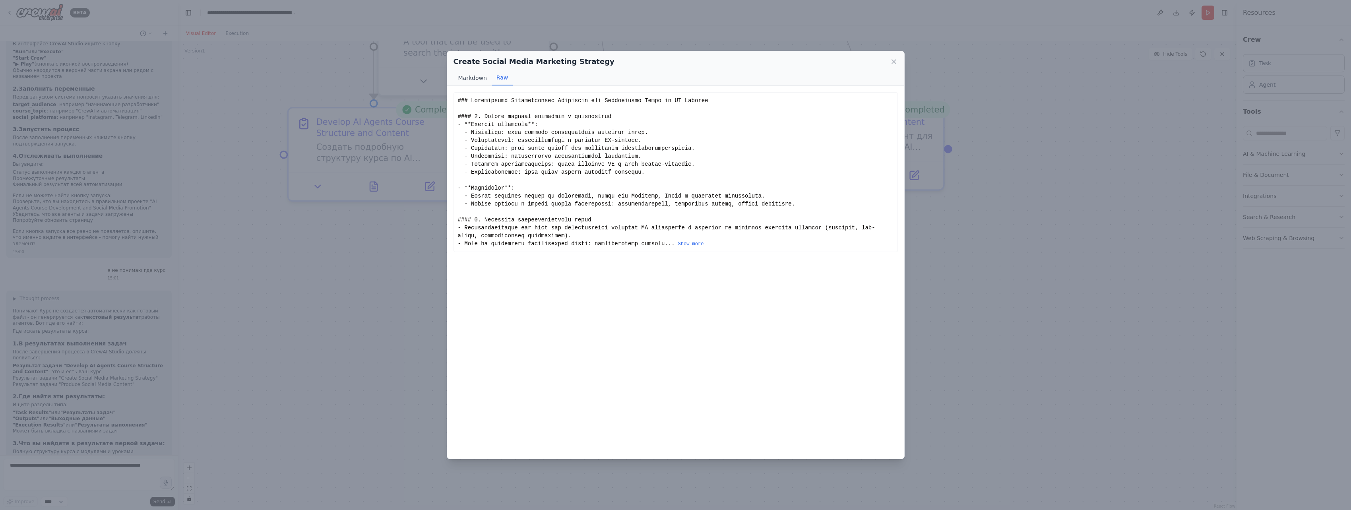
click at [462, 81] on button "Markdown" at bounding box center [472, 77] width 38 height 15
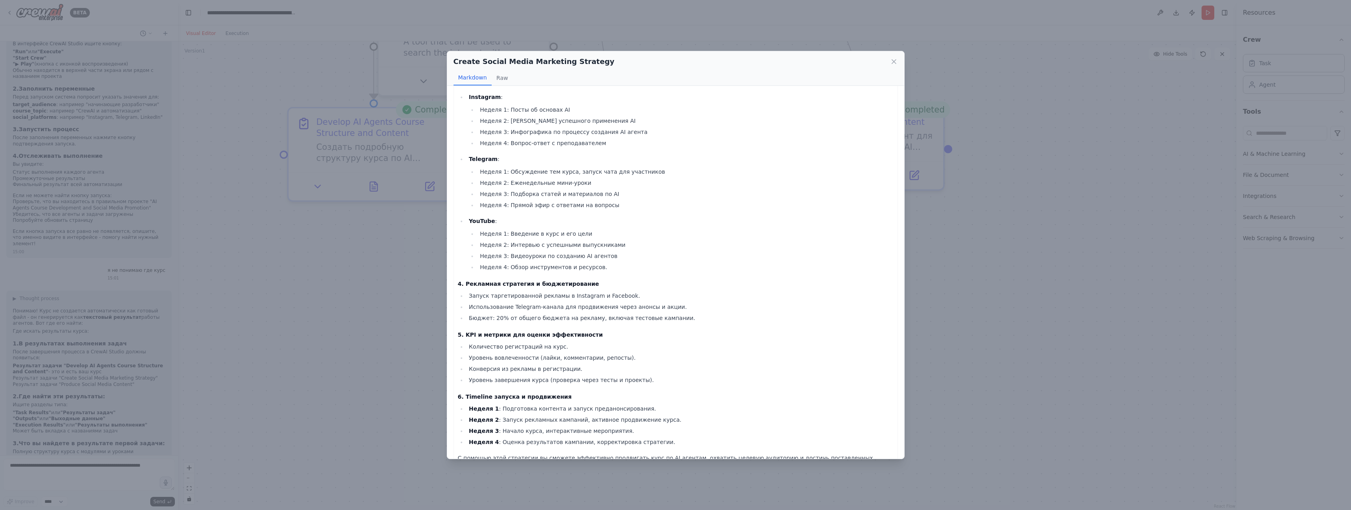
scroll to position [227, 0]
drag, startPoint x: 1034, startPoint y: 261, endPoint x: 1021, endPoint y: 256, distance: 14.1
click at [1034, 262] on div "Create Social Media Marketing Strategy Markdown Raw Комплексная Маркетинговая С…" at bounding box center [675, 255] width 1351 height 510
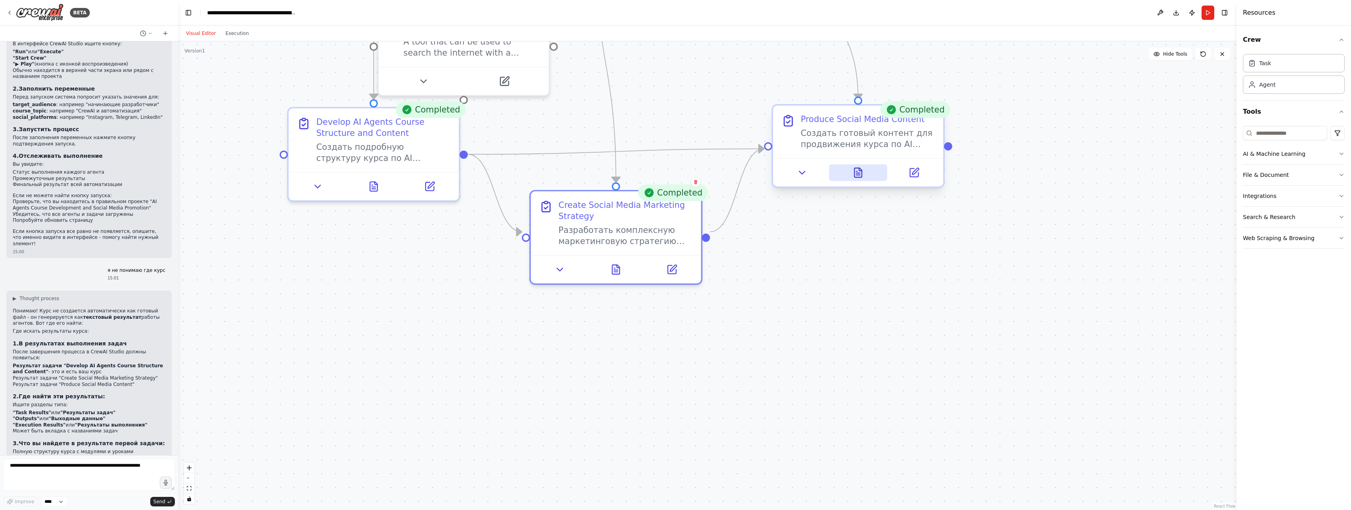
click at [864, 172] on button at bounding box center [858, 172] width 58 height 17
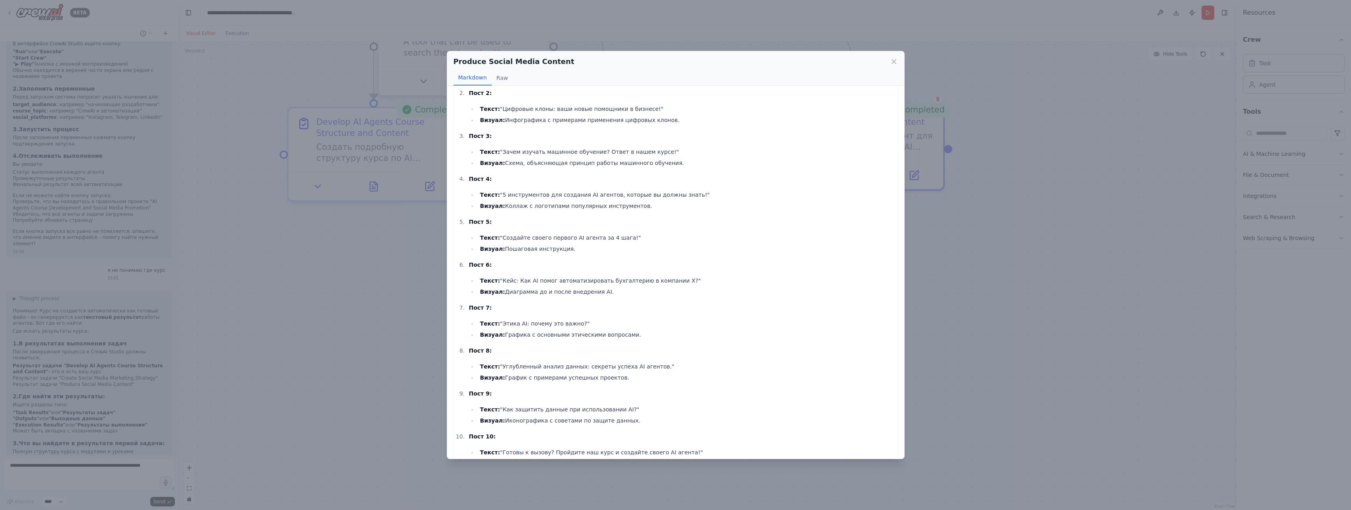
scroll to position [0, 0]
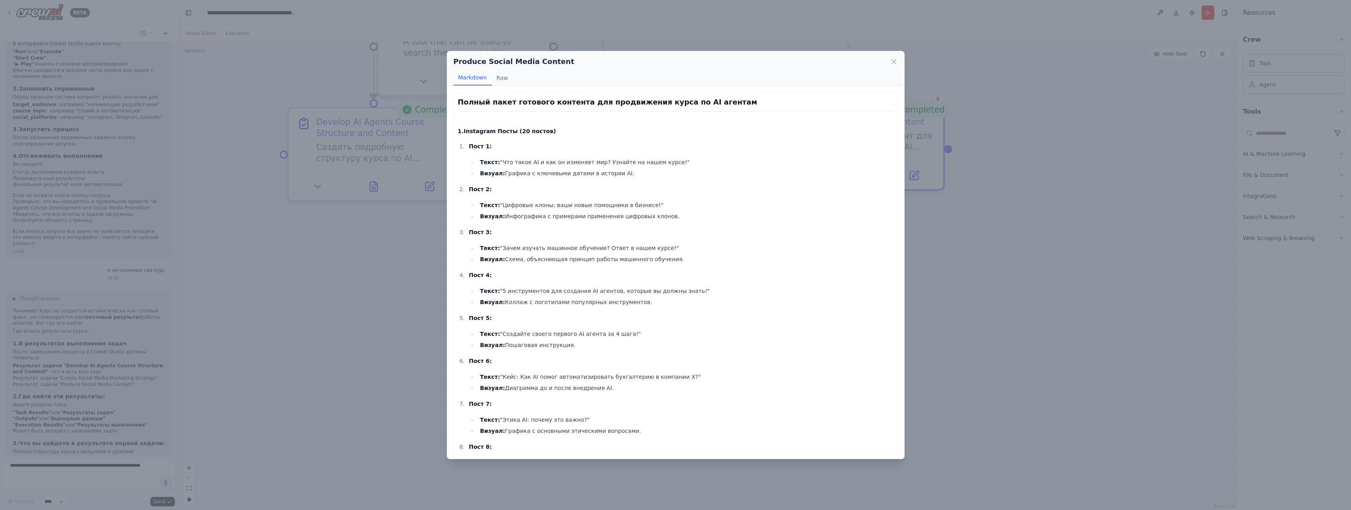
click at [954, 250] on div "Produce Social Media Content Markdown Raw Полный пакет готового контента для пр…" at bounding box center [675, 255] width 1351 height 510
